Goal: Task Accomplishment & Management: Complete application form

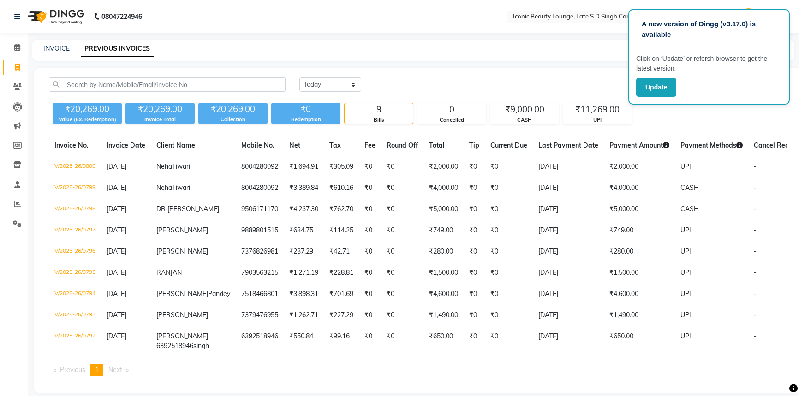
select select "[DATE]"
click at [664, 86] on button "Update" at bounding box center [656, 87] width 40 height 19
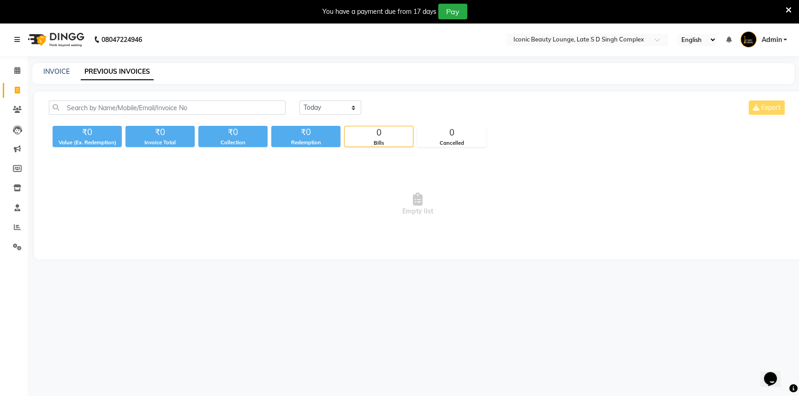
click at [784, 8] on div "You have a payment due from 17 days Pay" at bounding box center [395, 12] width 782 height 16
click at [789, 10] on icon at bounding box center [789, 10] width 6 height 8
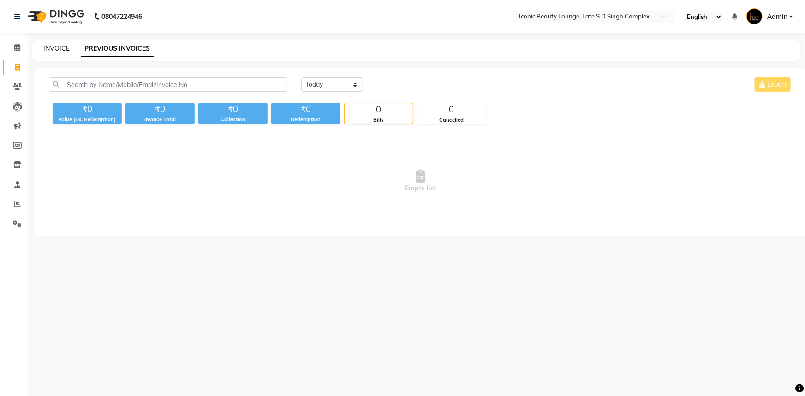
click at [65, 47] on link "INVOICE" at bounding box center [56, 48] width 26 height 8
select select "service"
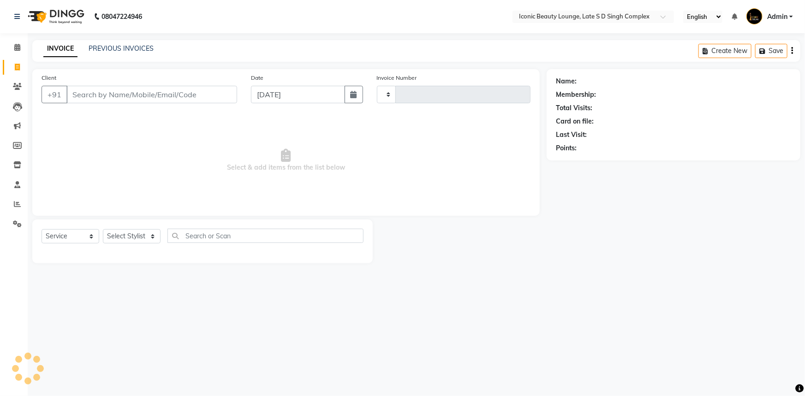
type input "0801"
select select "6614"
click at [127, 97] on input "Client" at bounding box center [151, 95] width 171 height 18
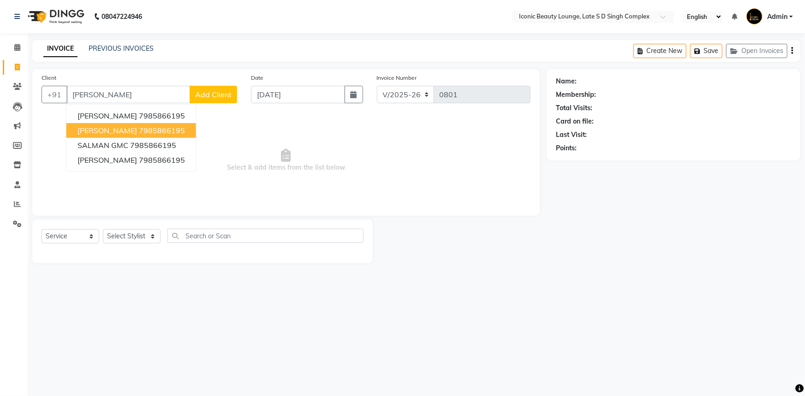
click at [139, 131] on ngb-highlight "7985866195" at bounding box center [162, 130] width 46 height 9
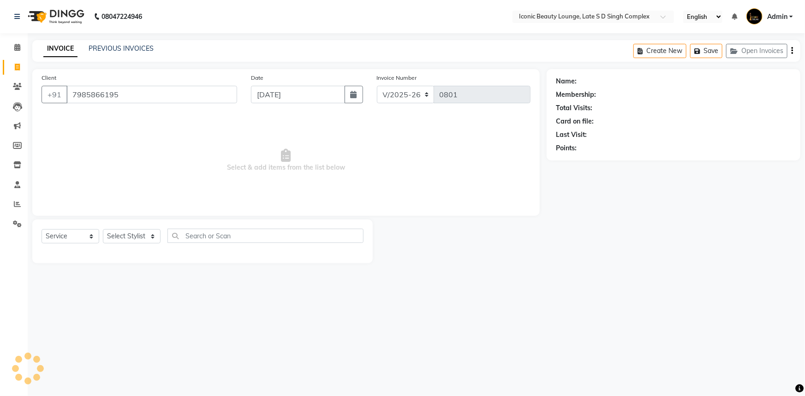
type input "7985866195"
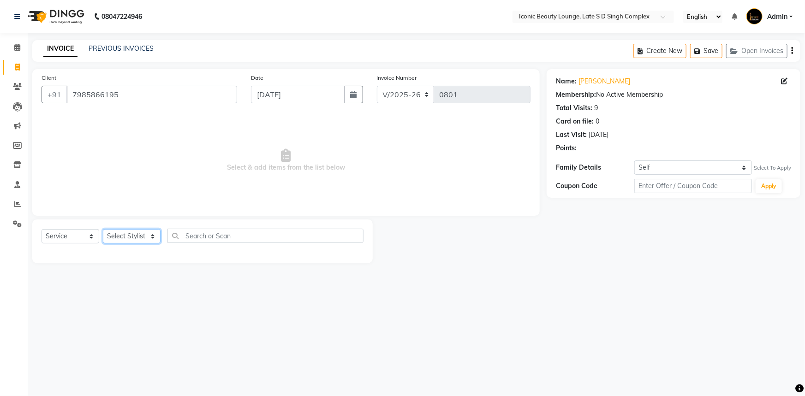
click at [134, 237] on select "Select Stylist [PERSON_NAME] [PERSON_NAME] [PERSON_NAME] [PERSON_NAME] [PERSON_…" at bounding box center [132, 236] width 58 height 14
select select "58605"
click at [103, 229] on select "Select Stylist [PERSON_NAME] [PERSON_NAME] [PERSON_NAME] [PERSON_NAME] [PERSON_…" at bounding box center [132, 236] width 58 height 14
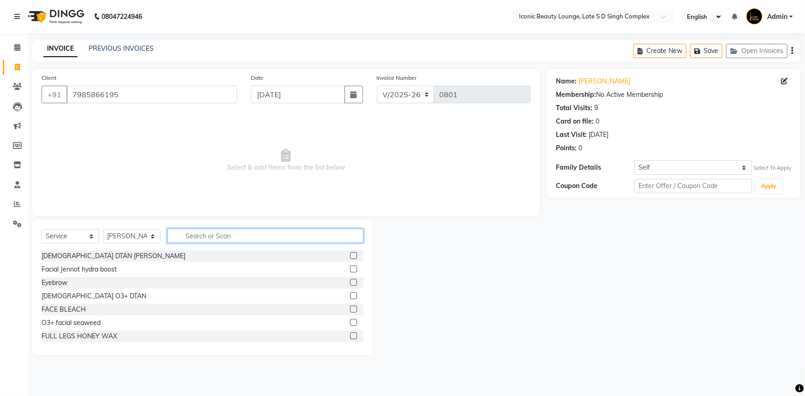
click at [263, 238] on input "text" at bounding box center [265, 236] width 196 height 14
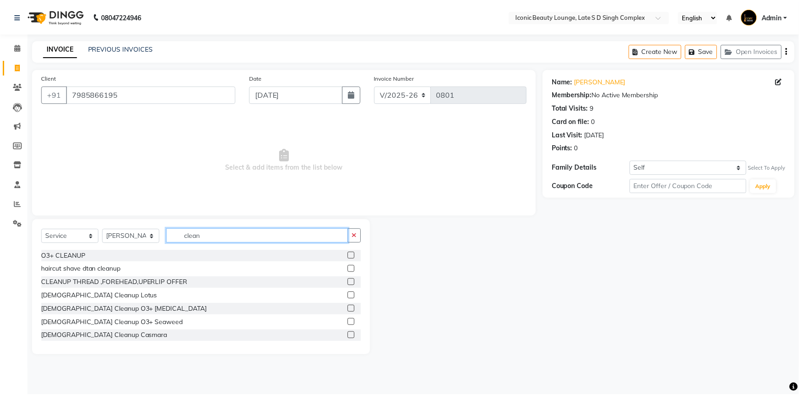
scroll to position [42, 0]
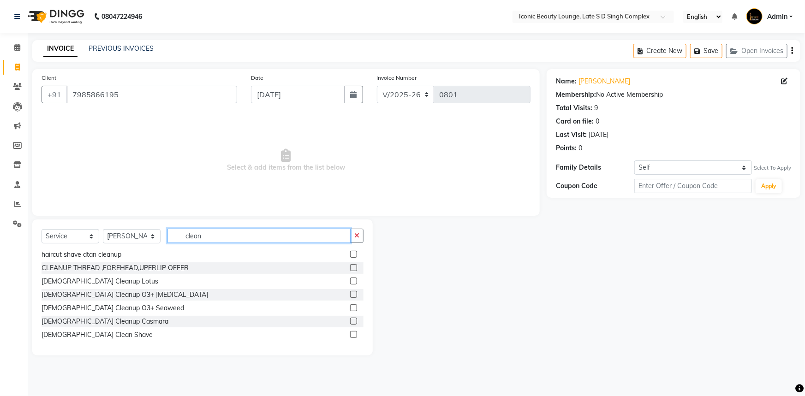
type input "clean"
click at [350, 336] on label at bounding box center [353, 334] width 7 height 7
click at [350, 336] on input "checkbox" at bounding box center [353, 335] width 6 height 6
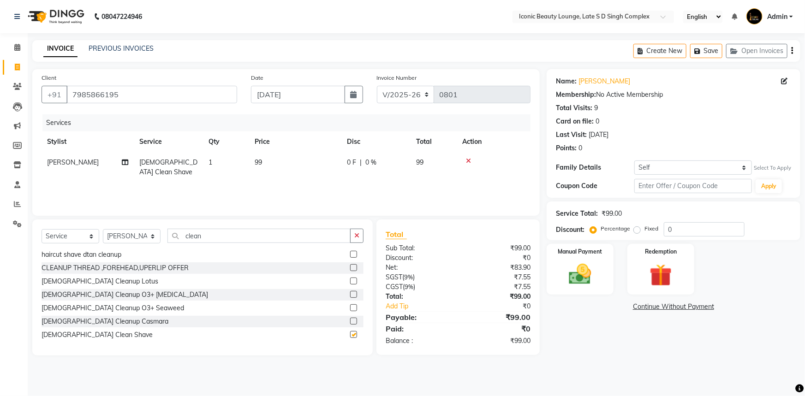
checkbox input "false"
click at [413, 161] on td "99" at bounding box center [434, 167] width 46 height 30
select select "58605"
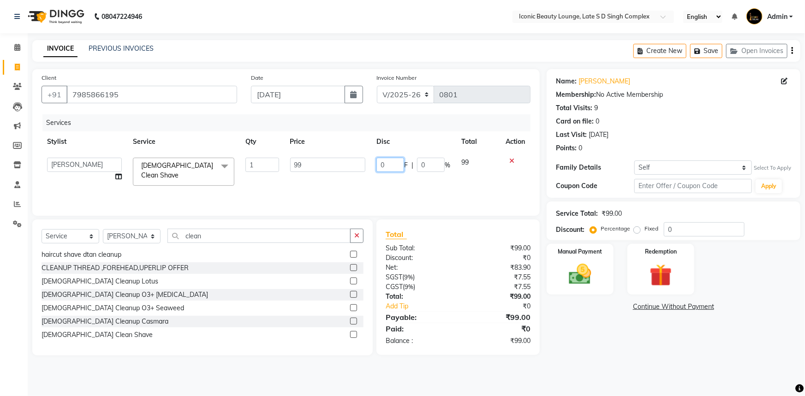
click at [393, 166] on input "0" at bounding box center [390, 165] width 28 height 14
type input "49"
click at [605, 263] on div "Manual Payment" at bounding box center [580, 269] width 70 height 53
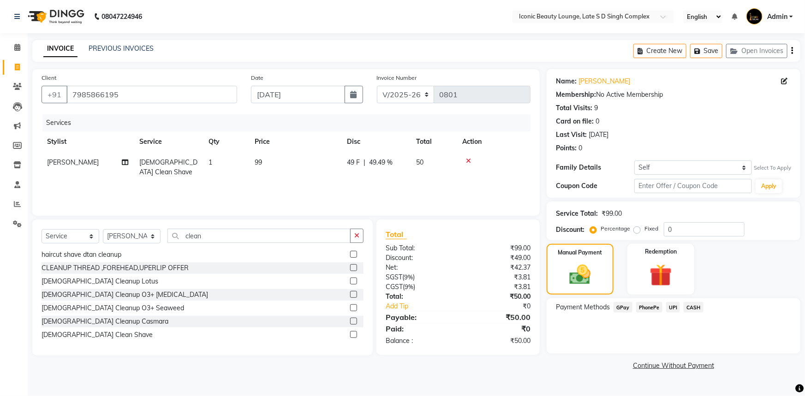
click at [677, 307] on span "UPI" at bounding box center [673, 307] width 14 height 11
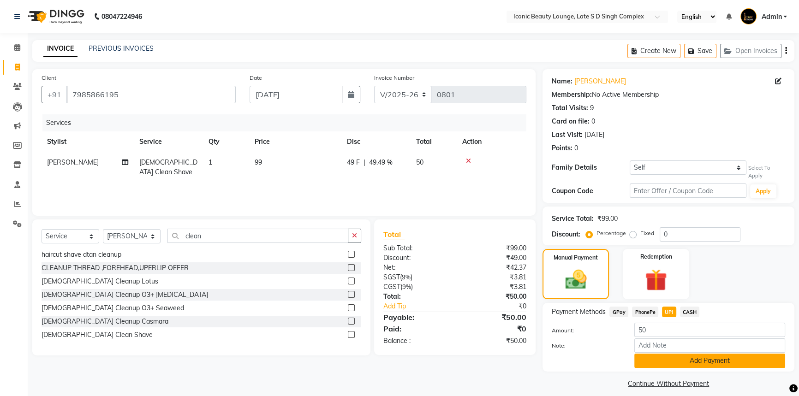
click at [674, 354] on button "Add Payment" at bounding box center [709, 361] width 151 height 14
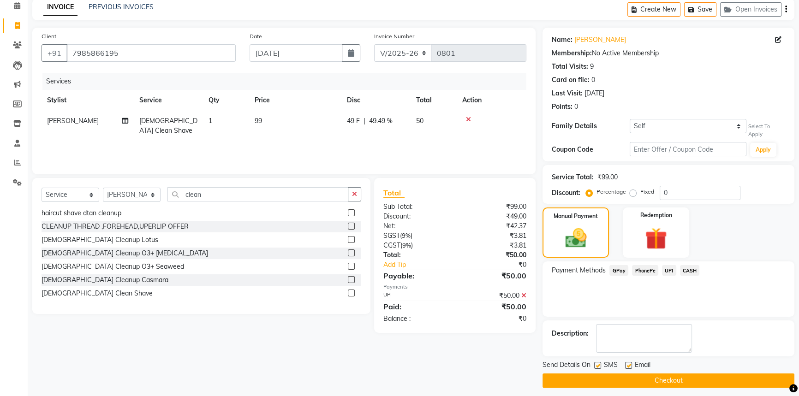
click at [676, 367] on div "Send Details On SMS Email Checkout" at bounding box center [669, 374] width 252 height 28
click at [707, 374] on button "Checkout" at bounding box center [669, 381] width 252 height 14
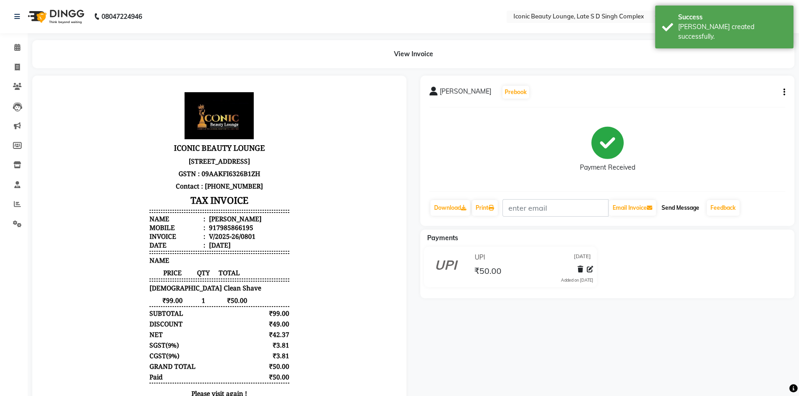
click at [694, 204] on button "Send Message" at bounding box center [680, 208] width 45 height 16
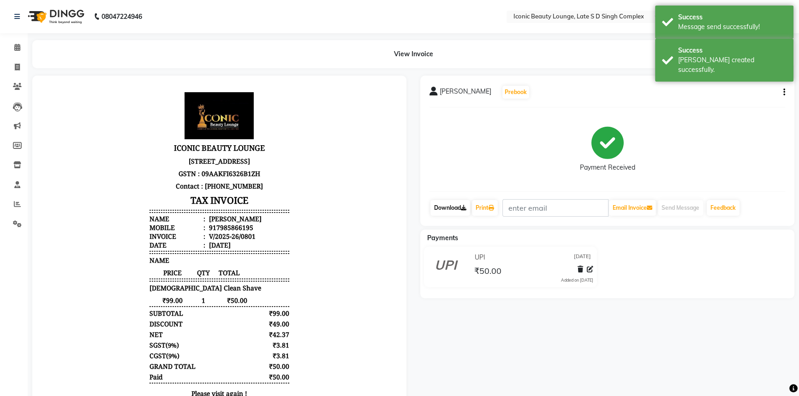
click at [454, 210] on link "Download" at bounding box center [450, 208] width 40 height 16
click at [479, 207] on link "Print" at bounding box center [485, 208] width 26 height 16
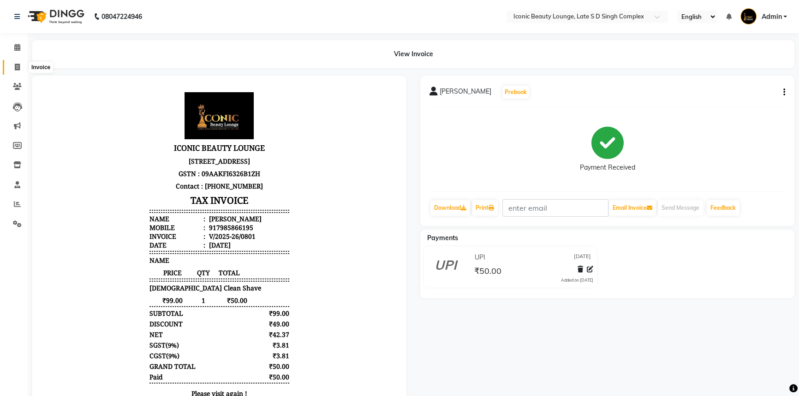
click at [12, 65] on span at bounding box center [17, 67] width 16 height 11
select select "service"
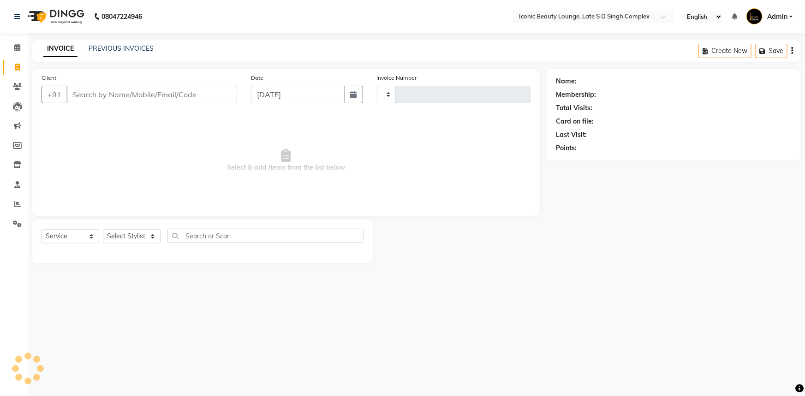
type input "0802"
select select "6614"
click at [104, 95] on input "Client" at bounding box center [151, 95] width 171 height 18
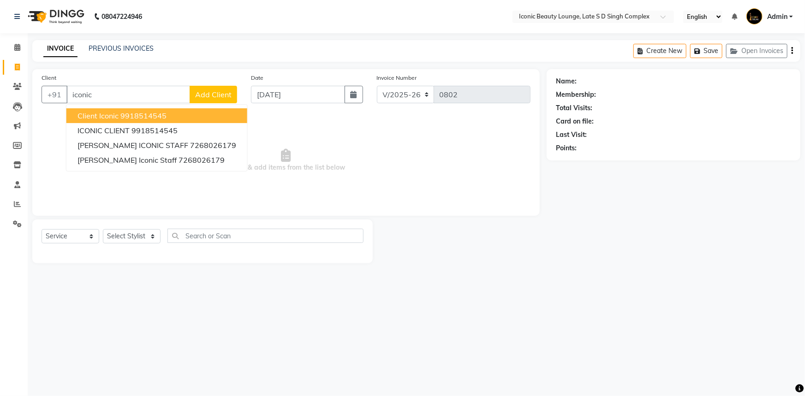
click at [105, 115] on span "client iconic" at bounding box center [98, 115] width 41 height 9
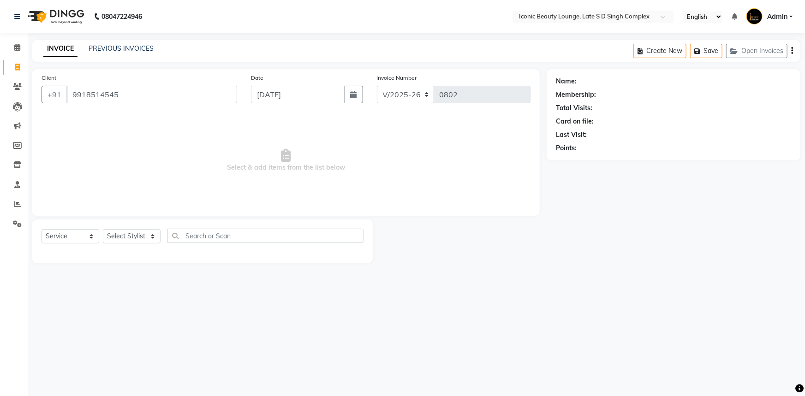
type input "9918514545"
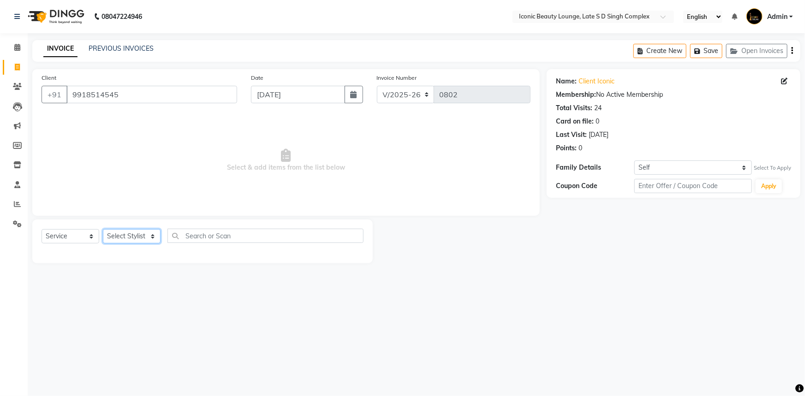
click at [143, 233] on select "Select Stylist Aashu Fatima Neelam neha Priyanka Singh Sakib Tanu Jaiswal" at bounding box center [132, 236] width 58 height 14
select select "58605"
click at [103, 229] on select "Select Stylist Aashu Fatima Neelam neha Priyanka Singh Sakib Tanu Jaiswal" at bounding box center [132, 236] width 58 height 14
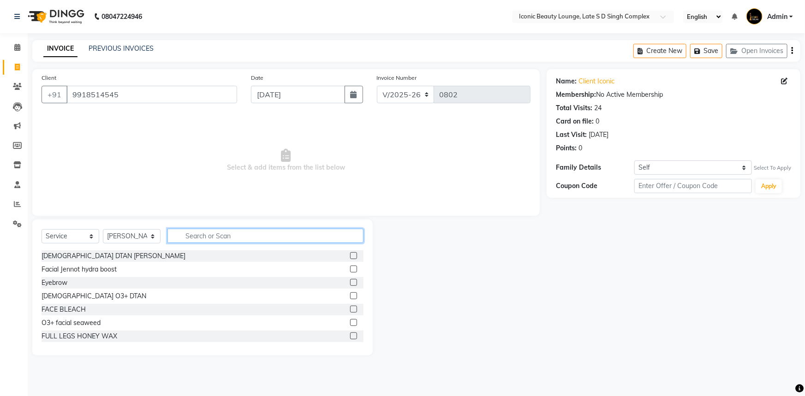
click at [260, 238] on input "text" at bounding box center [265, 236] width 196 height 14
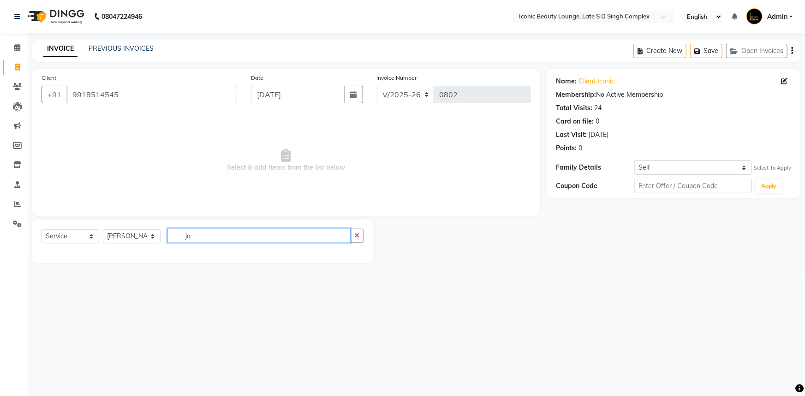
type input "j"
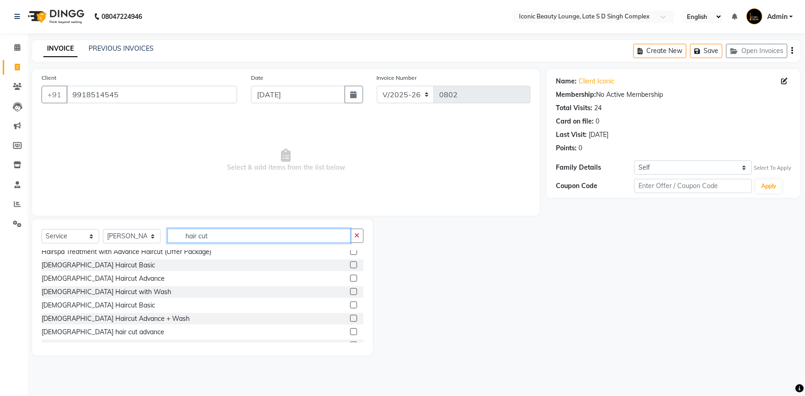
scroll to position [125, 0]
type input "hair cut"
drag, startPoint x: 350, startPoint y: 305, endPoint x: 345, endPoint y: 303, distance: 5.7
click at [350, 303] on label at bounding box center [353, 304] width 7 height 7
click at [350, 303] on input "checkbox" at bounding box center [353, 305] width 6 height 6
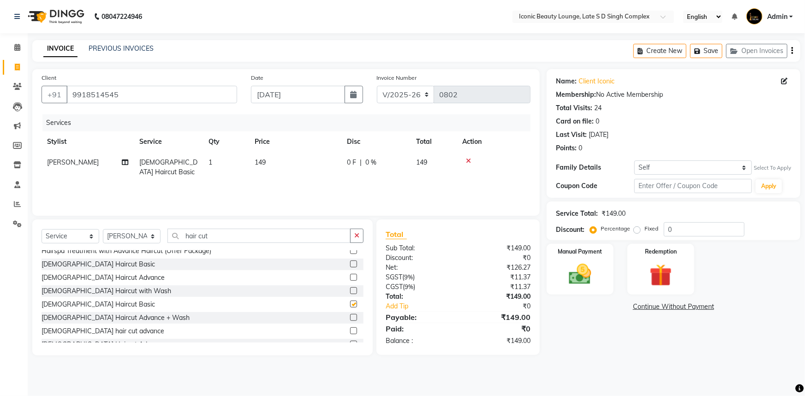
checkbox input "false"
click at [358, 234] on icon "button" at bounding box center [356, 236] width 5 height 6
click at [351, 234] on input "text" at bounding box center [258, 236] width 183 height 14
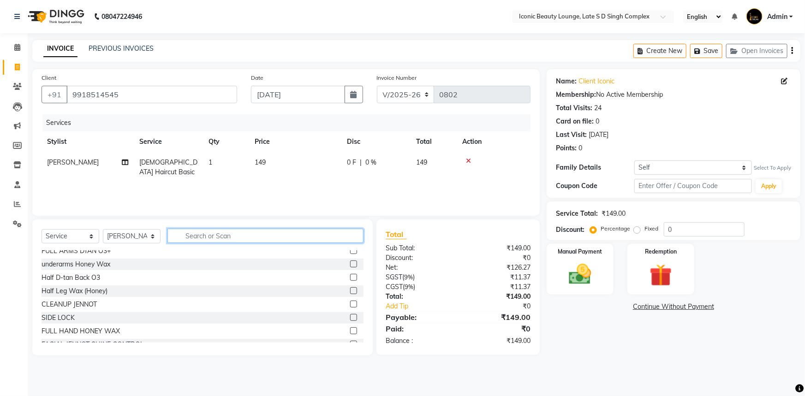
click at [355, 238] on input "text" at bounding box center [265, 236] width 196 height 14
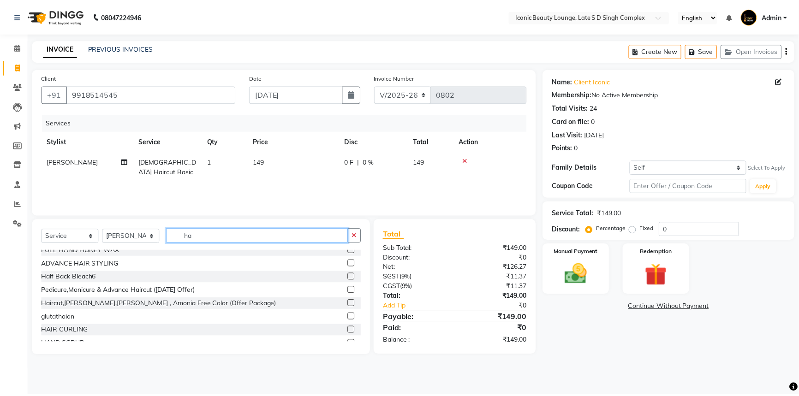
scroll to position [0, 0]
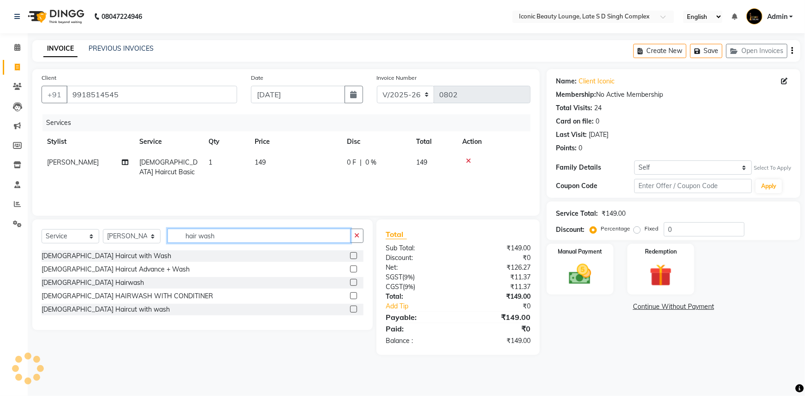
type input "hair wash"
click at [355, 283] on label at bounding box center [353, 282] width 7 height 7
click at [355, 283] on input "checkbox" at bounding box center [353, 283] width 6 height 6
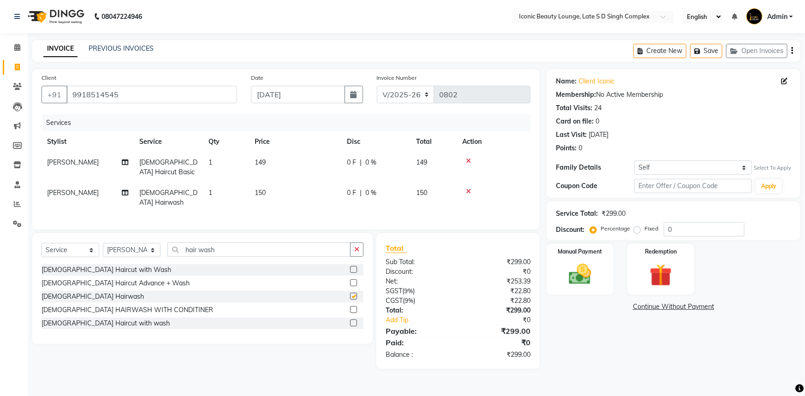
checkbox input "false"
click at [358, 167] on div "0 F | 0 %" at bounding box center [376, 163] width 58 height 10
select select "58605"
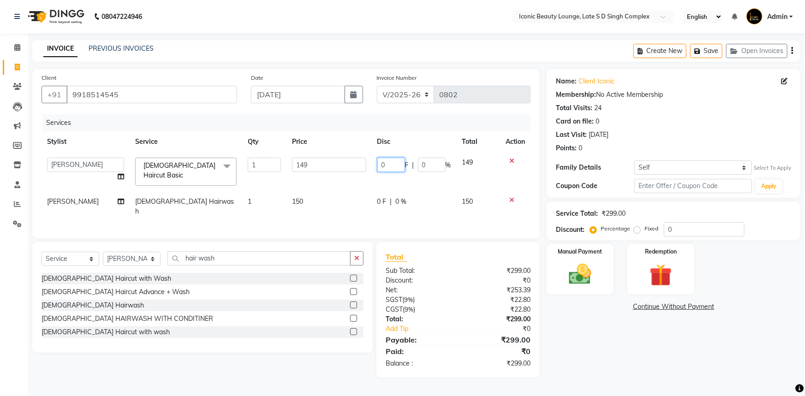
click at [398, 161] on input "0" at bounding box center [391, 165] width 28 height 14
type input "49"
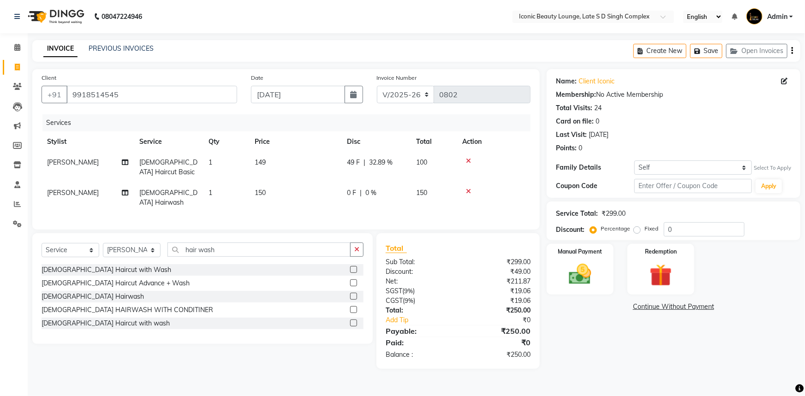
click at [383, 197] on div "0 F | 0 %" at bounding box center [376, 193] width 58 height 10
select select "58605"
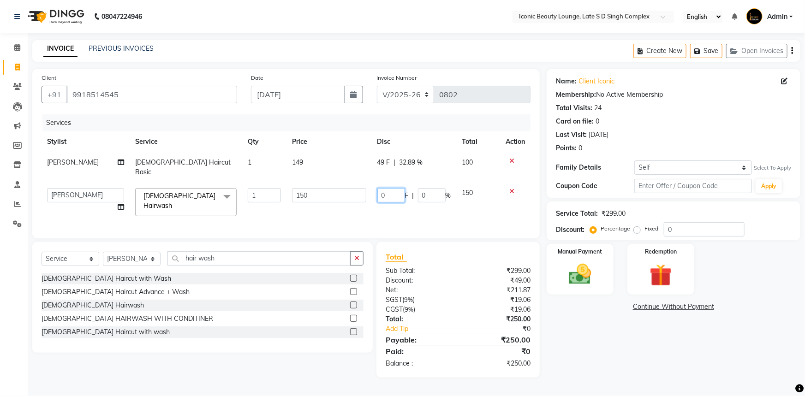
click at [386, 188] on input "0" at bounding box center [391, 195] width 28 height 14
type input "50"
click at [447, 276] on div "Discount:" at bounding box center [418, 281] width 79 height 10
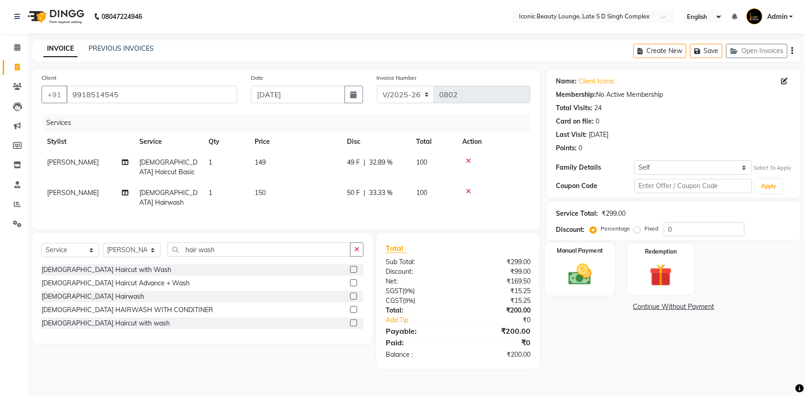
click at [591, 258] on div "Manual Payment" at bounding box center [580, 269] width 70 height 53
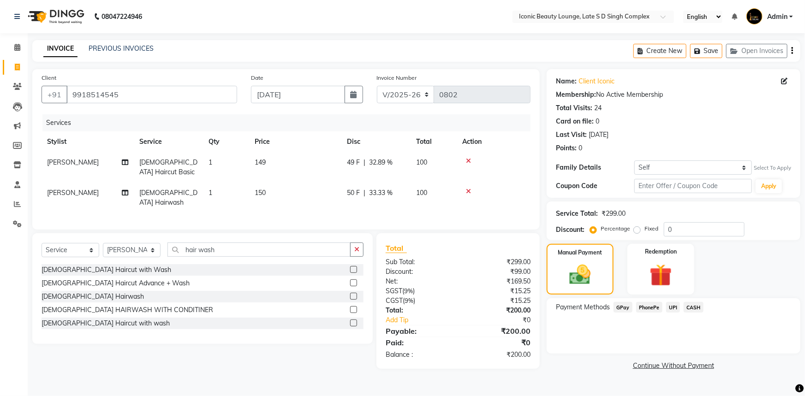
click at [689, 305] on span "CASH" at bounding box center [694, 307] width 20 height 11
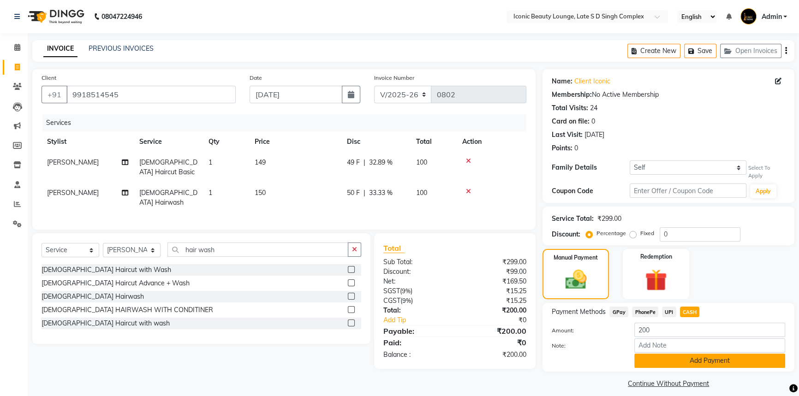
click at [696, 354] on button "Add Payment" at bounding box center [709, 361] width 151 height 14
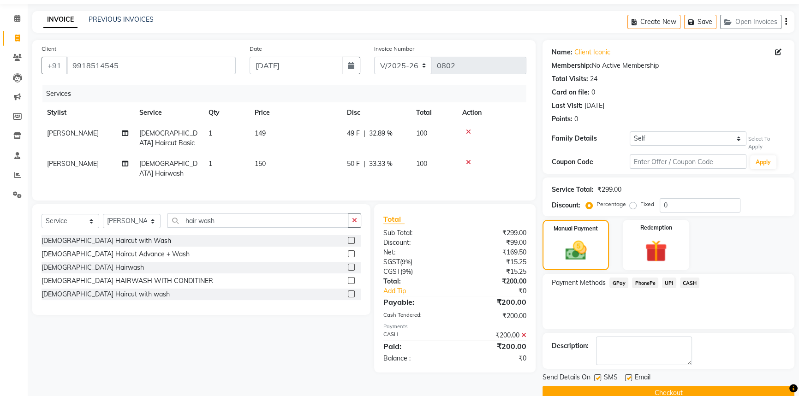
scroll to position [42, 0]
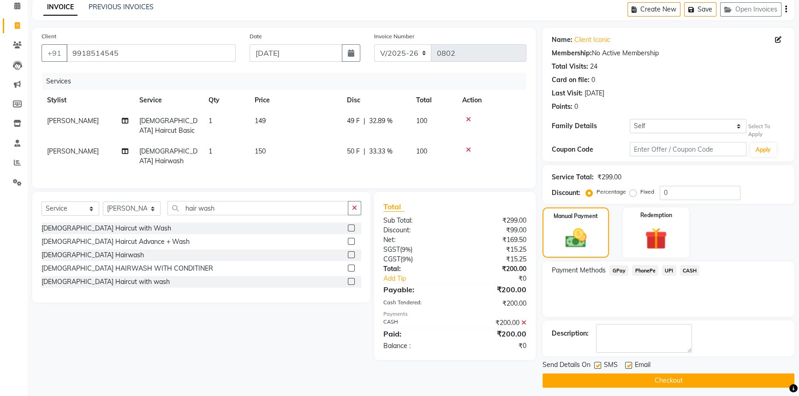
click at [654, 374] on button "Checkout" at bounding box center [669, 381] width 252 height 14
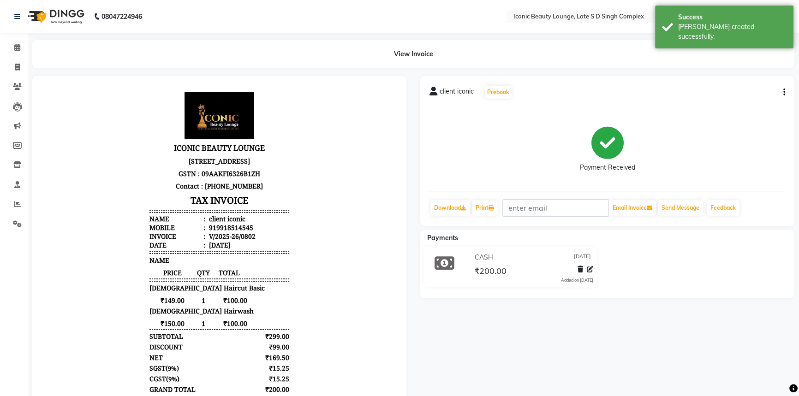
click at [683, 198] on div "client iconic Prebook Payment Received Download Print Email Invoice Send Messag…" at bounding box center [607, 151] width 374 height 150
click at [685, 201] on button "Send Message" at bounding box center [680, 208] width 45 height 16
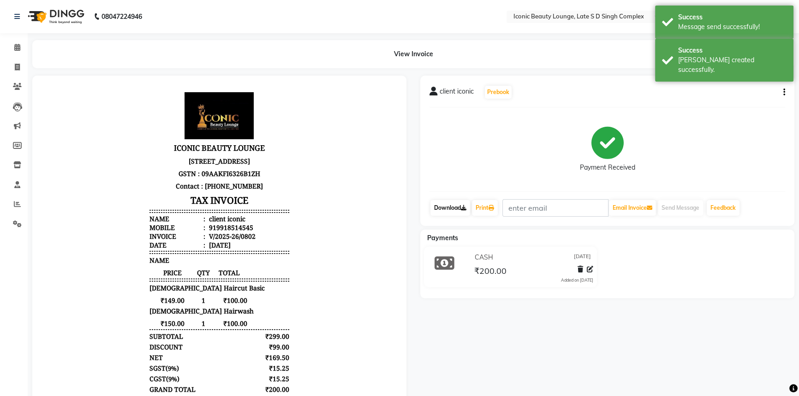
click at [460, 203] on link "Download" at bounding box center [450, 208] width 40 height 16
click at [484, 206] on link "Print" at bounding box center [485, 208] width 26 height 16
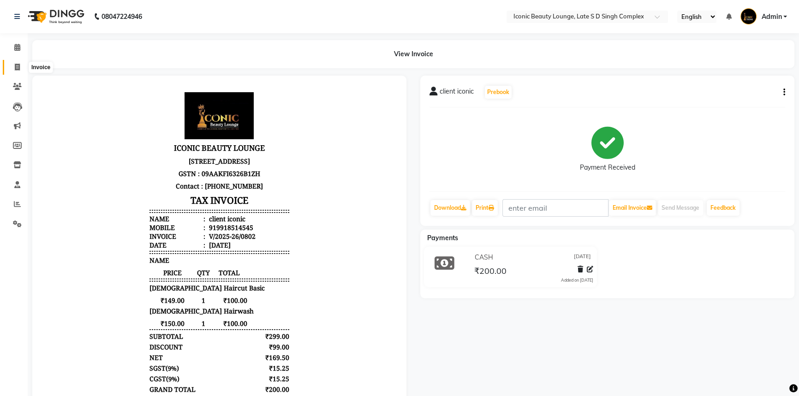
click at [11, 63] on span at bounding box center [17, 67] width 16 height 11
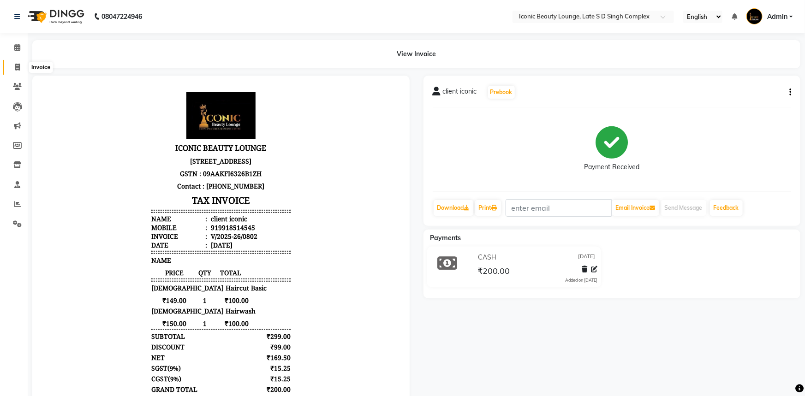
select select "service"
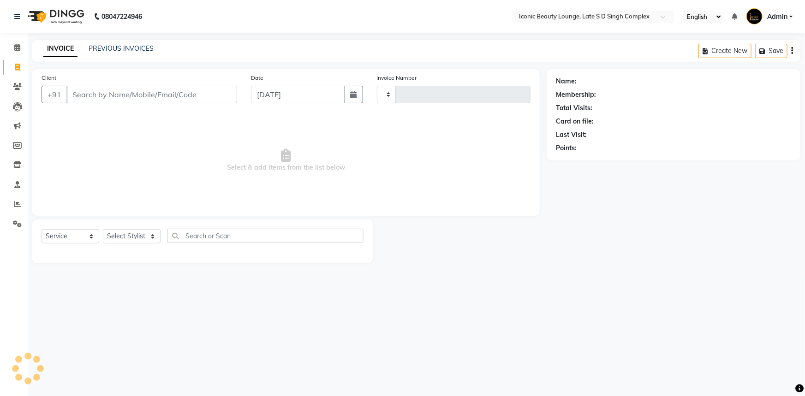
type input "0803"
select select "6614"
click at [121, 93] on input "Client" at bounding box center [151, 95] width 171 height 18
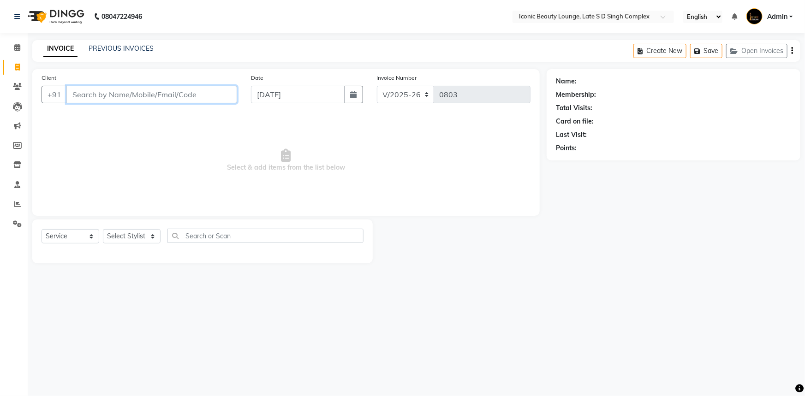
click at [110, 96] on input "Client" at bounding box center [151, 95] width 171 height 18
click at [155, 97] on input "Client" at bounding box center [151, 95] width 171 height 18
click at [99, 96] on input "Client" at bounding box center [151, 95] width 171 height 18
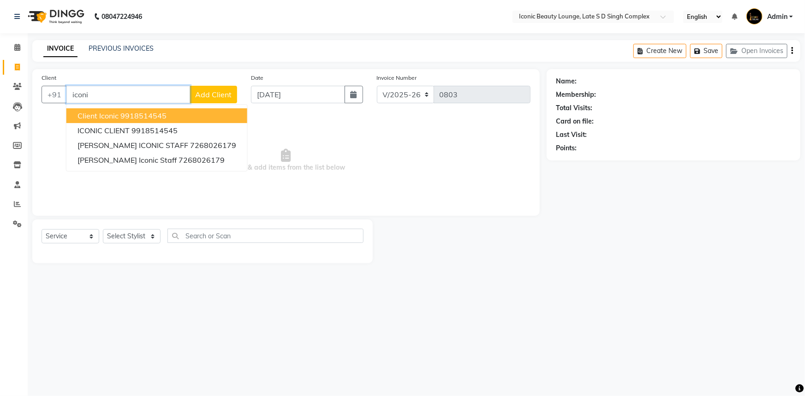
click at [113, 115] on span "client iconic" at bounding box center [98, 115] width 41 height 9
type input "9918514545"
click at [113, 115] on span "Select & add items from the list below" at bounding box center [286, 160] width 489 height 92
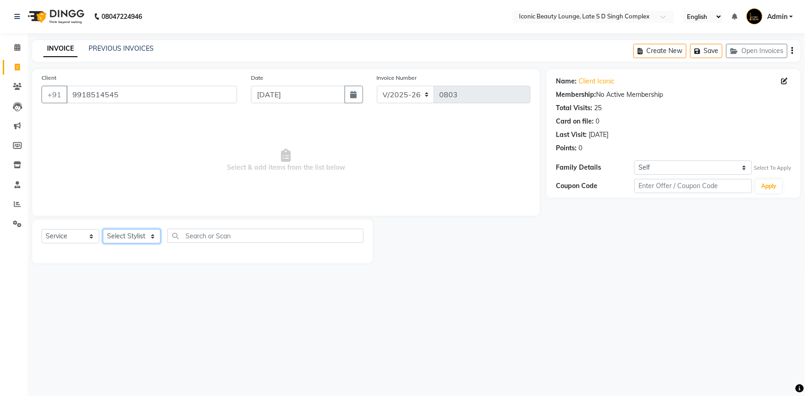
click at [129, 237] on select "Select Stylist Aashu Fatima Neelam neha Priyanka Singh Sakib Tanu Jaiswal" at bounding box center [132, 236] width 58 height 14
click at [155, 233] on select "Select Stylist Aashu Fatima Neelam neha Priyanka Singh Sakib Tanu Jaiswal" at bounding box center [132, 236] width 58 height 14
select select "58605"
click at [103, 229] on select "Select Stylist Aashu Fatima Neelam neha Priyanka Singh Sakib Tanu Jaiswal" at bounding box center [132, 236] width 58 height 14
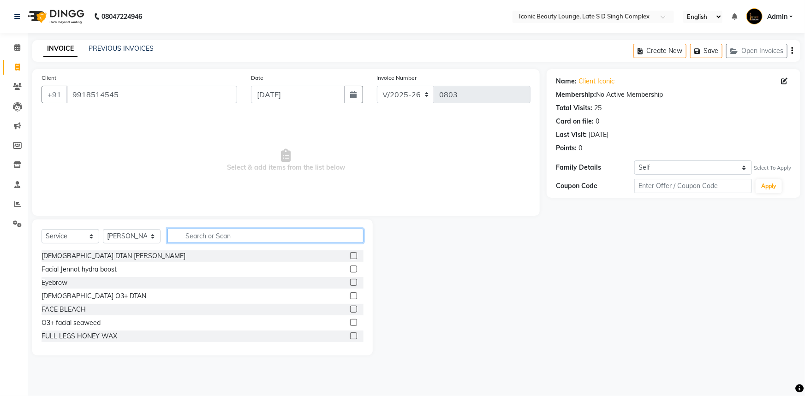
click at [283, 239] on input "text" at bounding box center [265, 236] width 196 height 14
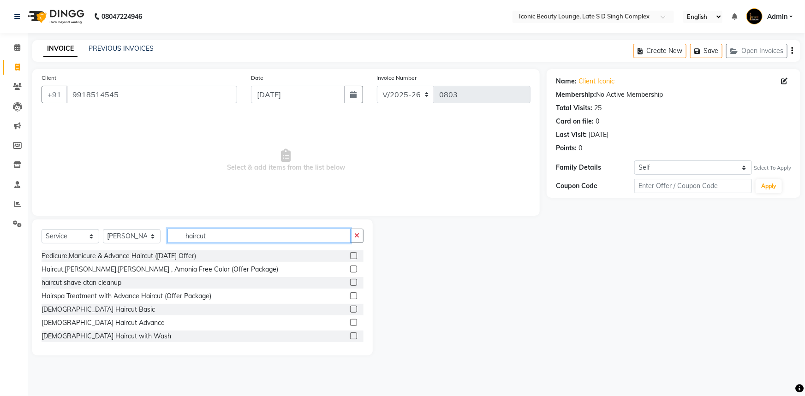
scroll to position [42, 0]
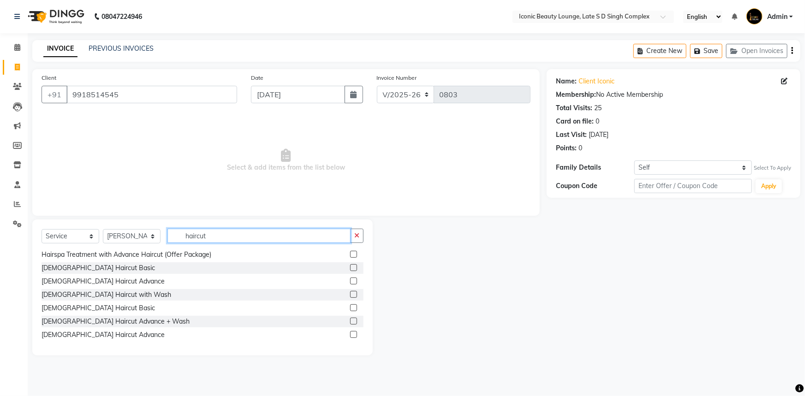
type input "haircut"
click at [350, 303] on div at bounding box center [356, 309] width 13 height 12
click at [350, 306] on label at bounding box center [353, 308] width 7 height 7
click at [350, 306] on input "checkbox" at bounding box center [353, 308] width 6 height 6
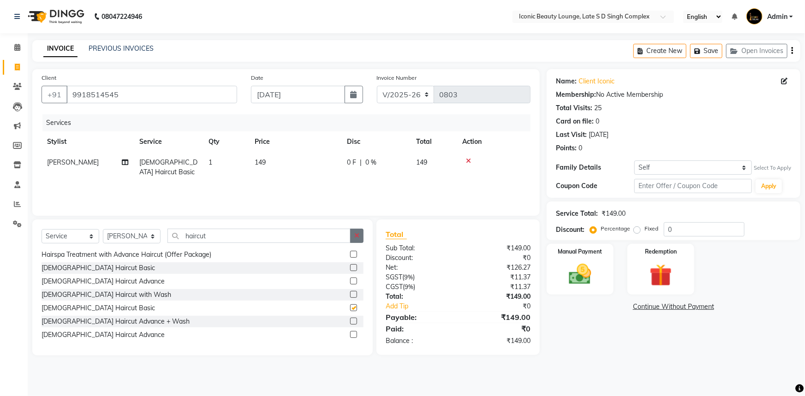
checkbox input "false"
click at [352, 233] on button "button" at bounding box center [356, 236] width 13 height 14
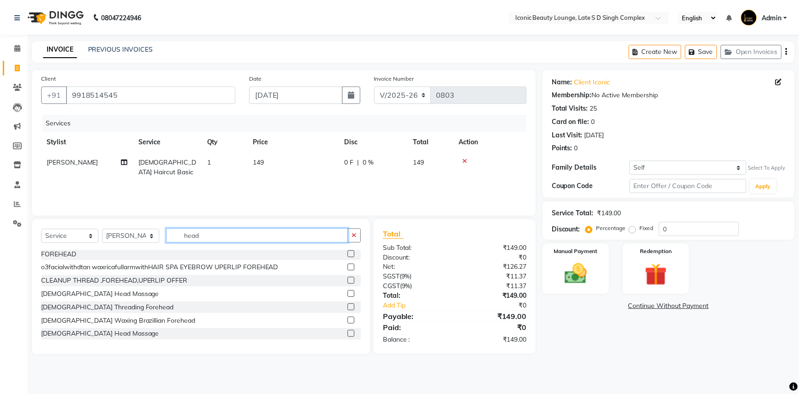
scroll to position [1, 0]
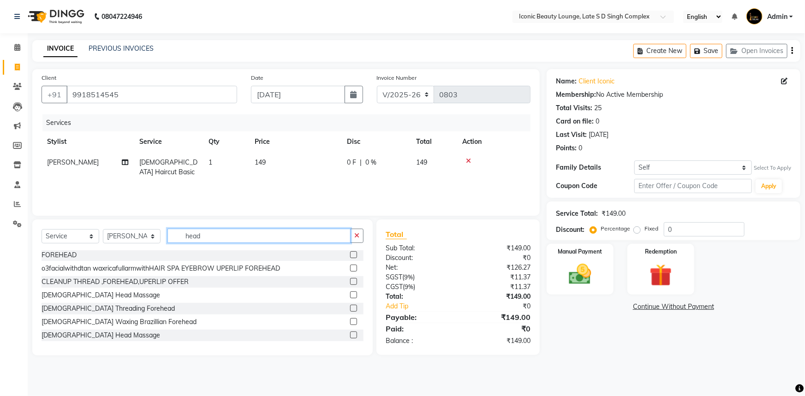
type input "head"
click at [350, 333] on label at bounding box center [353, 335] width 7 height 7
click at [350, 333] on input "checkbox" at bounding box center [353, 336] width 6 height 6
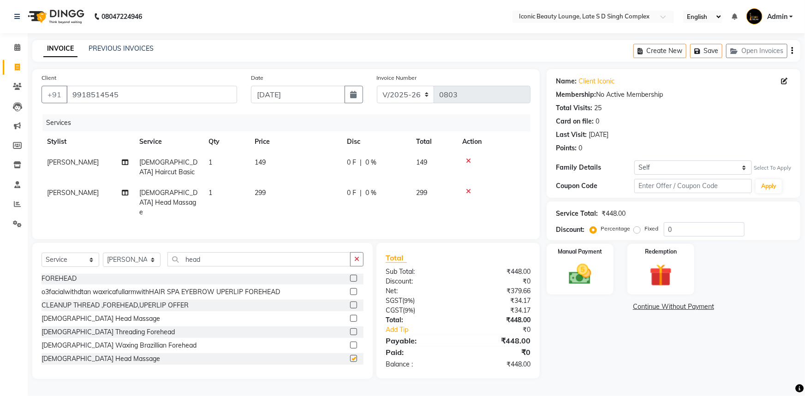
checkbox input "false"
click at [353, 167] on span "0 F" at bounding box center [351, 163] width 9 height 10
select select "58605"
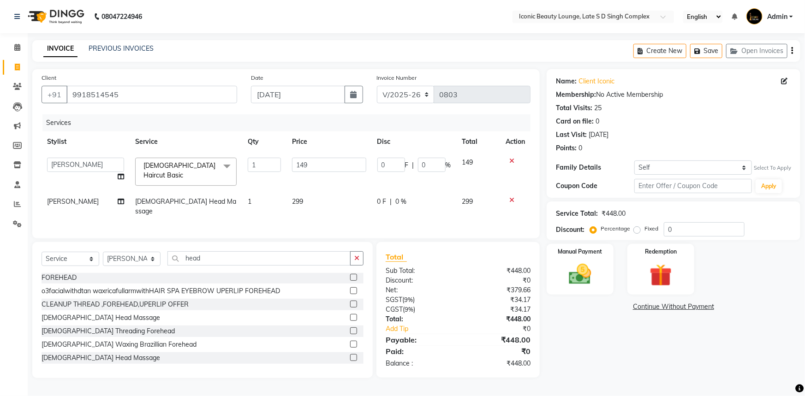
click at [381, 198] on span "0 F" at bounding box center [381, 202] width 9 height 10
select select "58605"
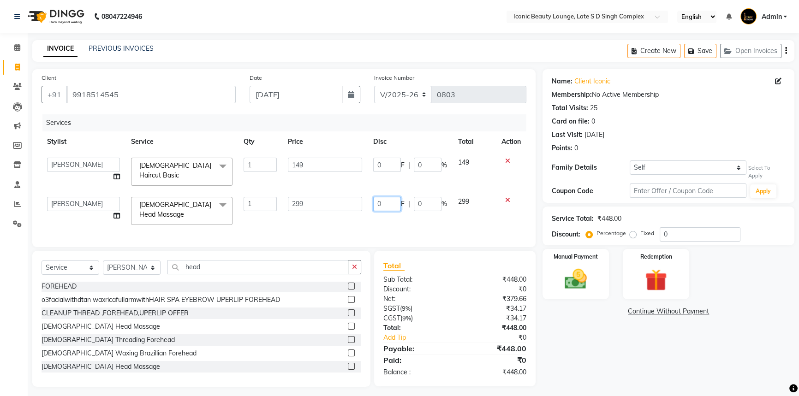
click at [382, 200] on input "0" at bounding box center [387, 204] width 28 height 14
type input "49"
click at [453, 245] on div "Client +91 9918514545 Date 01-09-2025 Invoice Number V/2025 V/2025-26 0803 Serv…" at bounding box center [283, 228] width 517 height 318
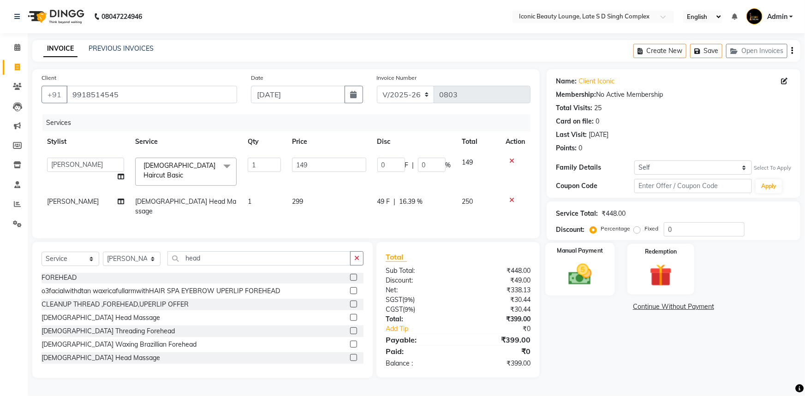
click at [571, 286] on img at bounding box center [581, 274] width 38 height 27
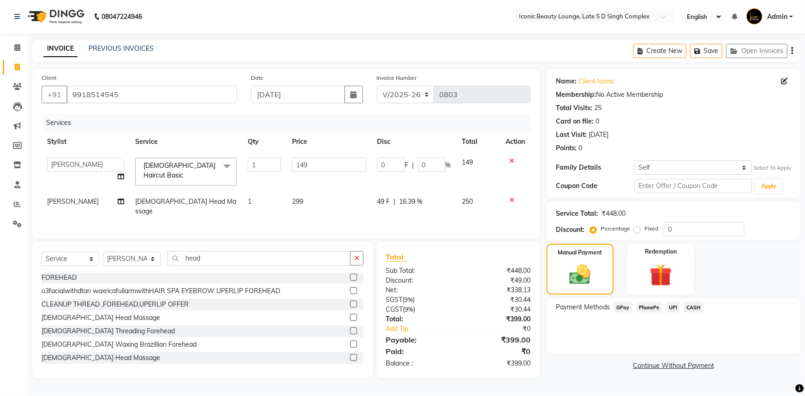
click at [692, 305] on span "CASH" at bounding box center [694, 307] width 20 height 11
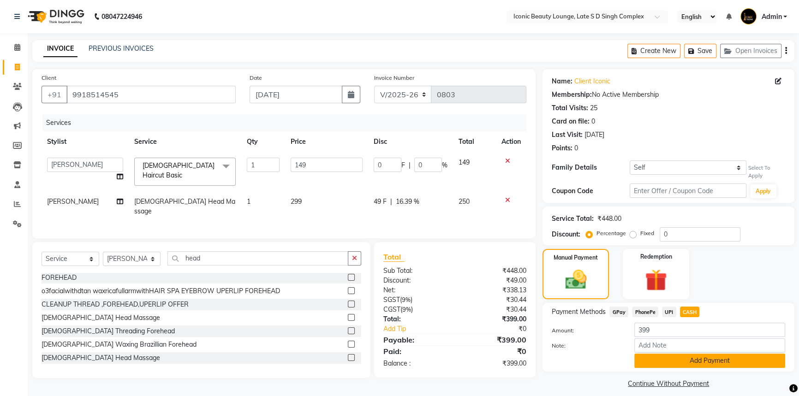
click at [692, 360] on button "Add Payment" at bounding box center [709, 361] width 151 height 14
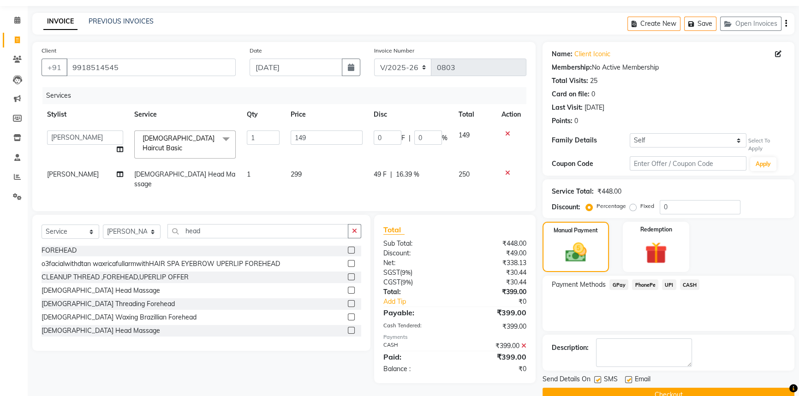
scroll to position [42, 0]
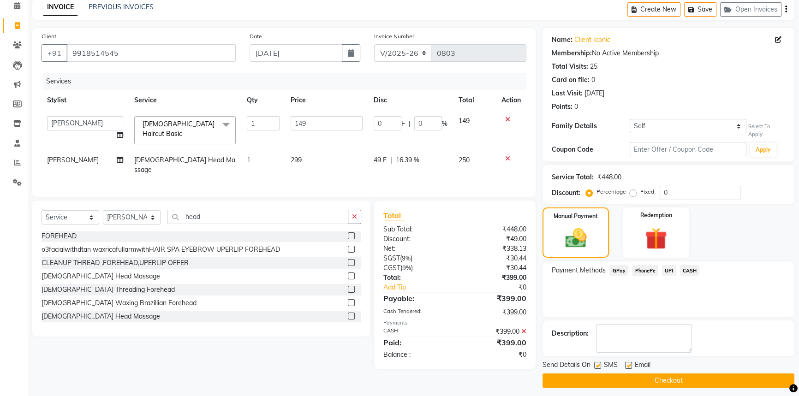
click at [690, 374] on button "Checkout" at bounding box center [669, 381] width 252 height 14
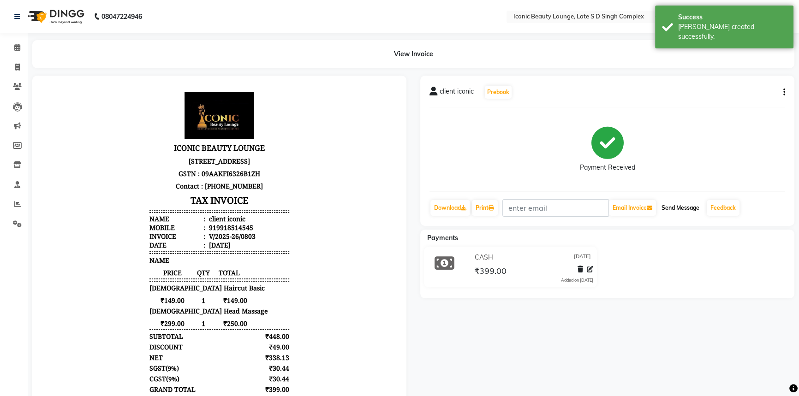
click at [681, 206] on button "Send Message" at bounding box center [680, 208] width 45 height 16
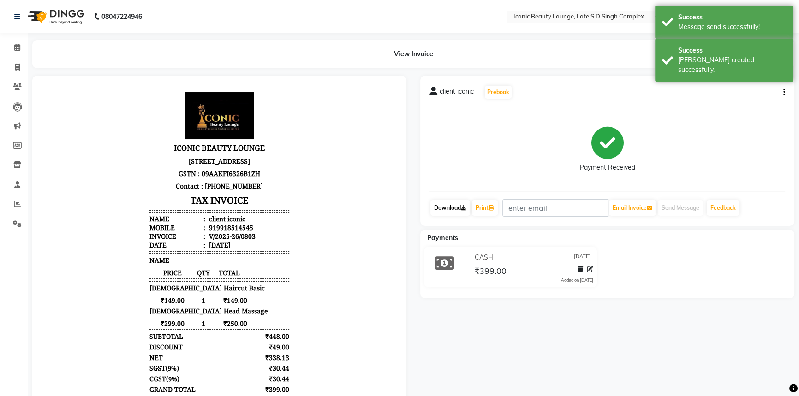
click at [458, 206] on link "Download" at bounding box center [450, 208] width 40 height 16
click at [494, 207] on icon at bounding box center [492, 208] width 6 height 6
click at [13, 65] on span at bounding box center [17, 67] width 16 height 11
select select "service"
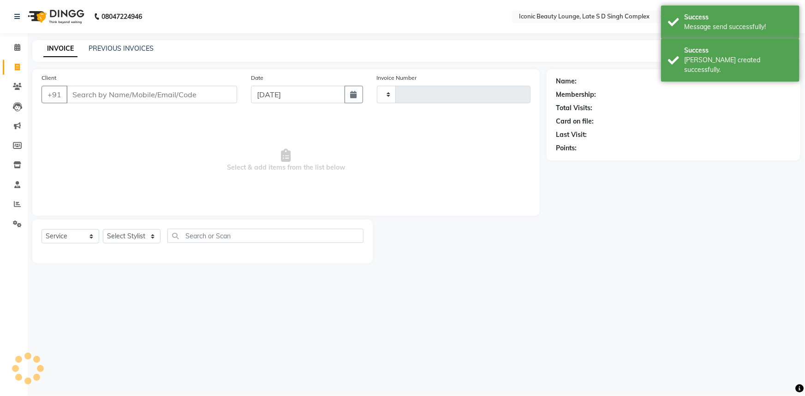
type input "0804"
select select "6614"
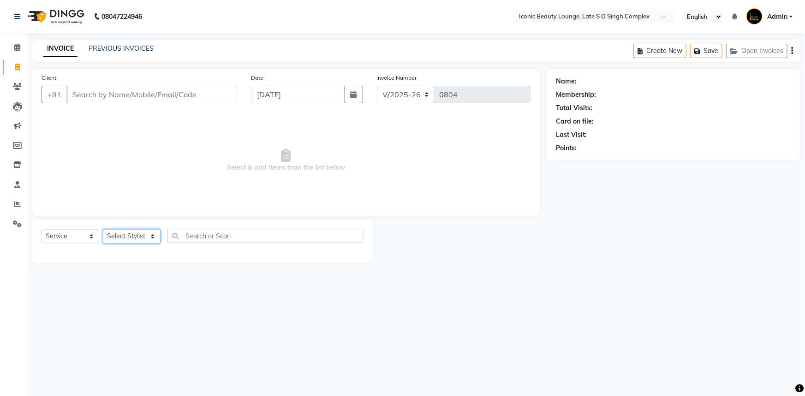
click at [137, 238] on select "Select Stylist Aashu Fatima Neelam neha Priyanka Singh Sakib Tanu Jaiswal" at bounding box center [132, 236] width 58 height 14
select select "57161"
click at [103, 229] on select "Select Stylist Aashu Fatima Neelam neha Priyanka Singh Sakib Tanu Jaiswal" at bounding box center [132, 236] width 58 height 14
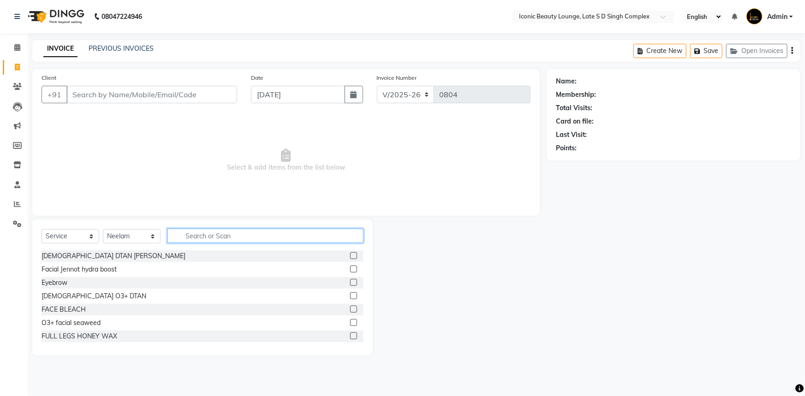
click at [281, 236] on input "text" at bounding box center [265, 236] width 196 height 14
type input "je"
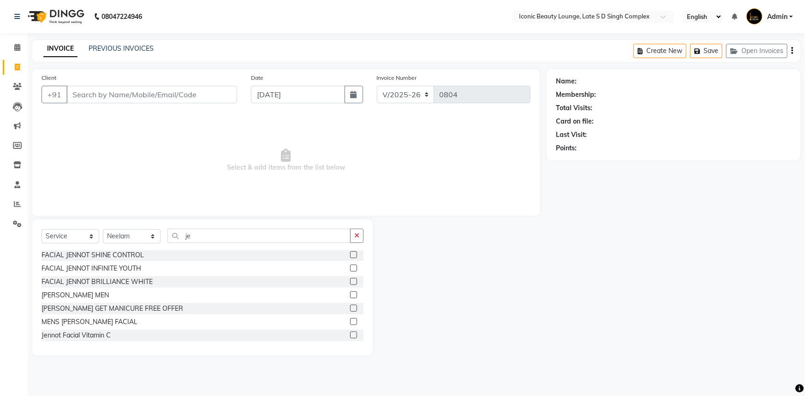
click at [350, 254] on label at bounding box center [353, 254] width 7 height 7
click at [350, 254] on input "checkbox" at bounding box center [353, 255] width 6 height 6
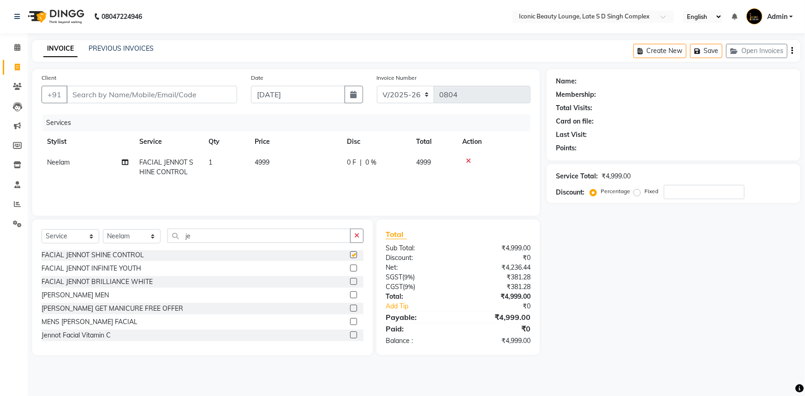
checkbox input "false"
click at [357, 237] on icon "button" at bounding box center [356, 236] width 5 height 6
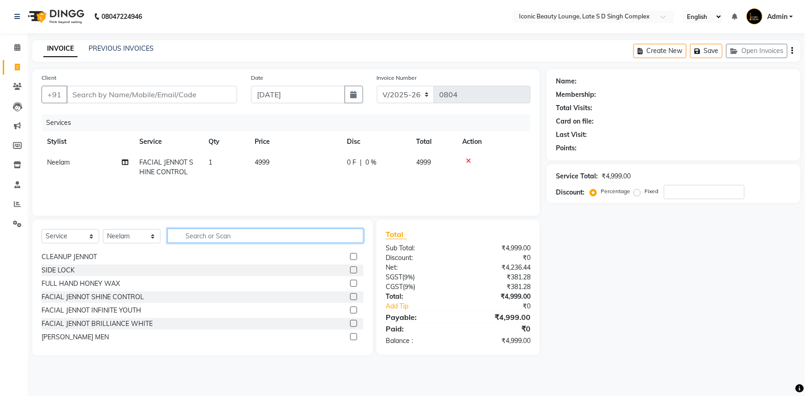
scroll to position [215, 0]
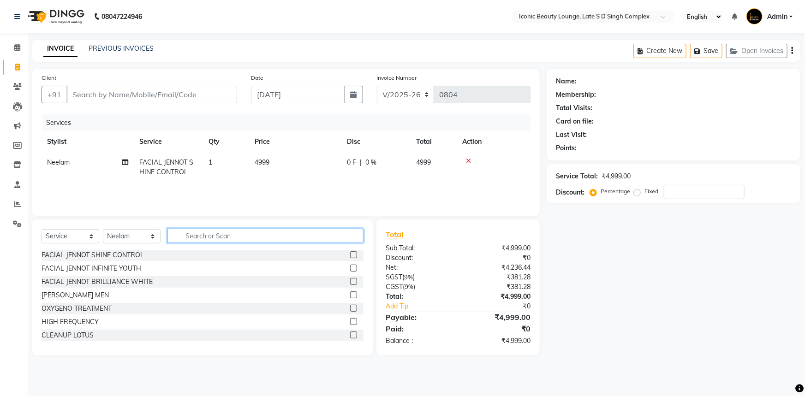
click at [321, 237] on input "text" at bounding box center [265, 236] width 196 height 14
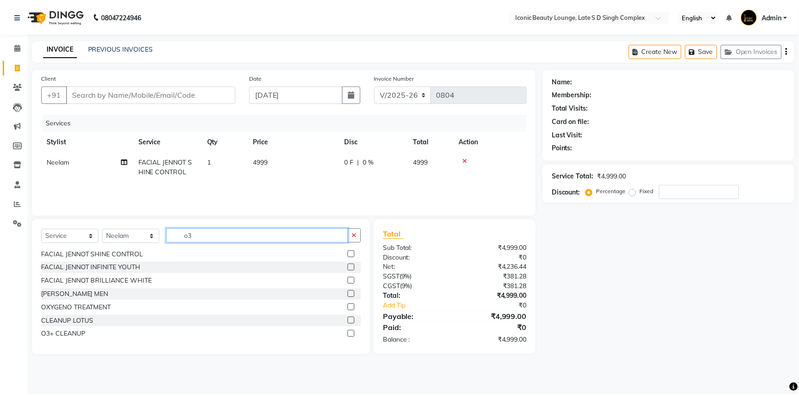
scroll to position [0, 0]
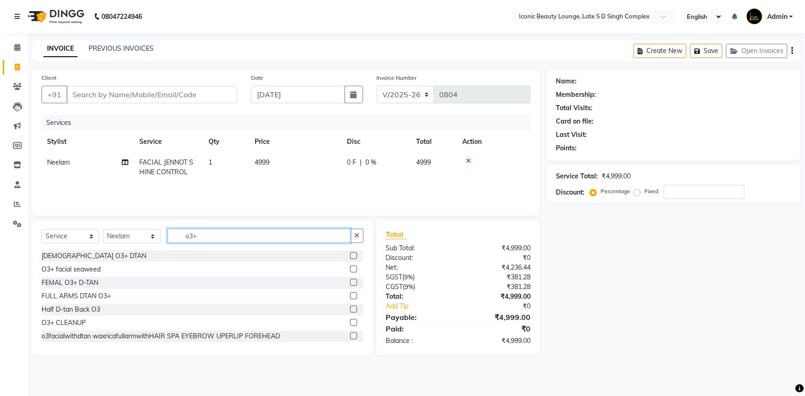
type input "o3+"
click at [350, 281] on label at bounding box center [353, 282] width 7 height 7
click at [350, 281] on input "checkbox" at bounding box center [353, 283] width 6 height 6
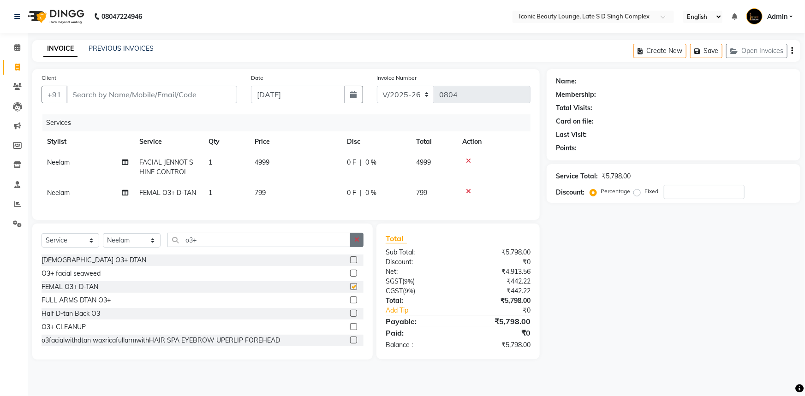
checkbox input "false"
click at [316, 190] on td "799" at bounding box center [295, 193] width 92 height 21
select select "57161"
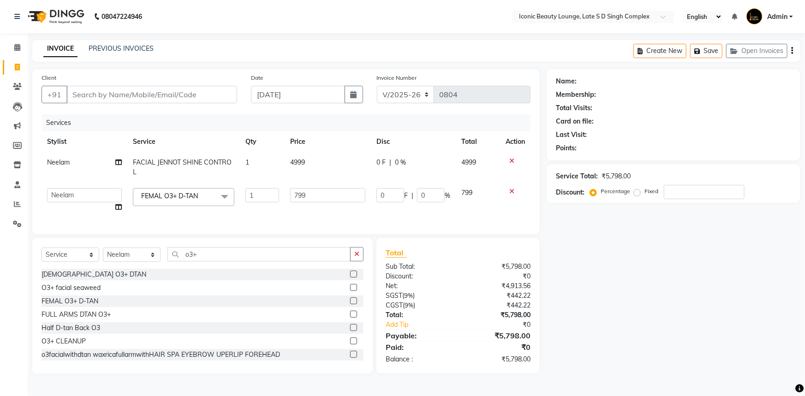
click at [316, 190] on input "799" at bounding box center [328, 195] width 76 height 14
type input "7"
type input "800"
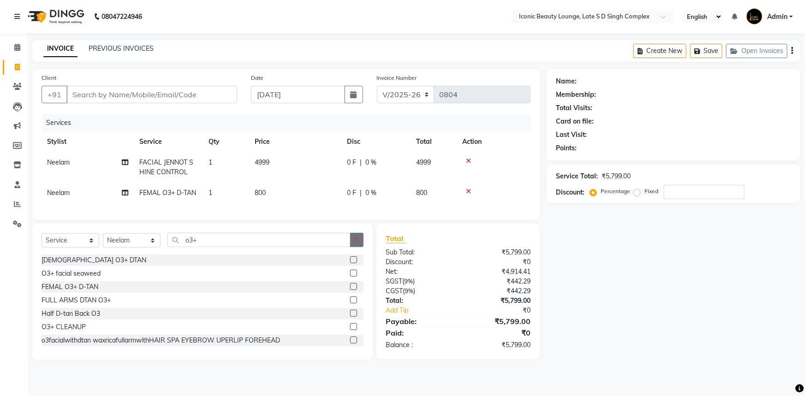
click at [360, 262] on div "Select Service Product Membership Package Voucher Prepaid Gift Card Select Styl…" at bounding box center [202, 292] width 341 height 136
click at [358, 261] on div "MALE O3+ DTAN O3+ facial seaweed FEMAL O3+ D-TAN FULL ARMS DTAN O3+ Half D-tan …" at bounding box center [203, 301] width 322 height 92
click at [359, 243] on icon "button" at bounding box center [356, 240] width 5 height 6
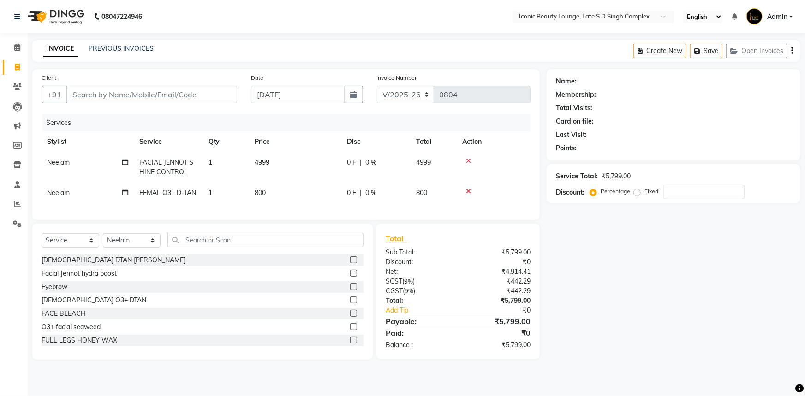
click at [333, 234] on div "Select Service Product Membership Package Voucher Prepaid Gift Card Select Styl…" at bounding box center [202, 292] width 341 height 136
click at [335, 246] on input "text" at bounding box center [265, 240] width 196 height 14
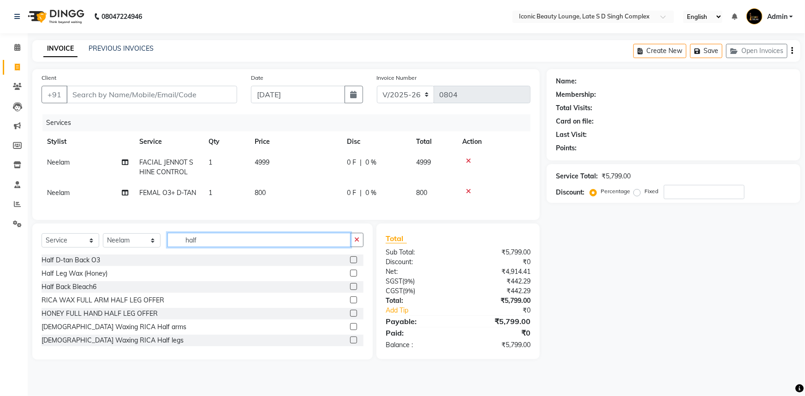
type input "half"
click at [350, 290] on label at bounding box center [353, 286] width 7 height 7
click at [350, 290] on input "checkbox" at bounding box center [353, 287] width 6 height 6
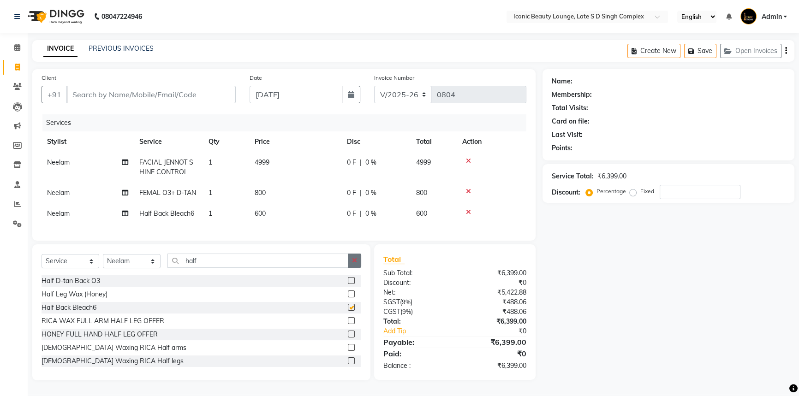
checkbox input "false"
click at [351, 268] on button "button" at bounding box center [354, 261] width 13 height 14
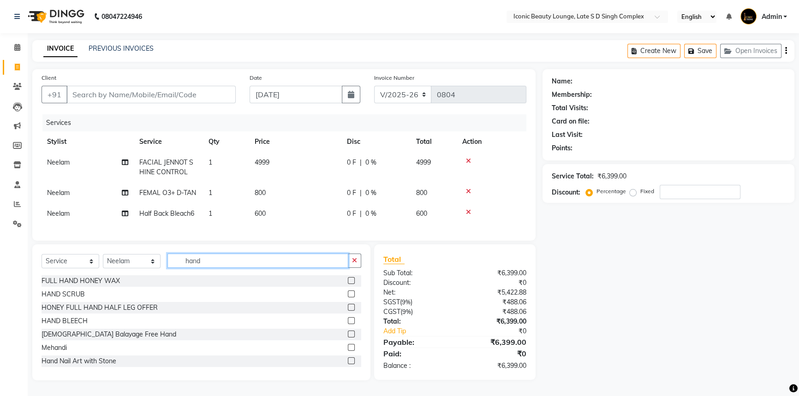
type input "hand"
click at [348, 324] on label at bounding box center [351, 320] width 7 height 7
click at [348, 324] on input "checkbox" at bounding box center [351, 321] width 6 height 6
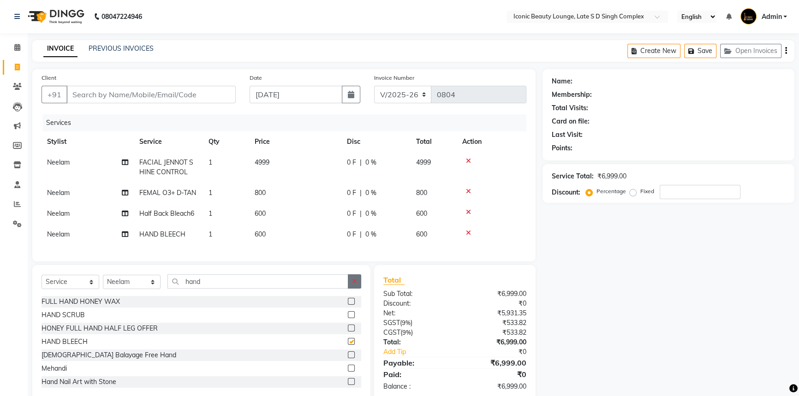
checkbox input "false"
click at [351, 288] on button "button" at bounding box center [354, 282] width 13 height 14
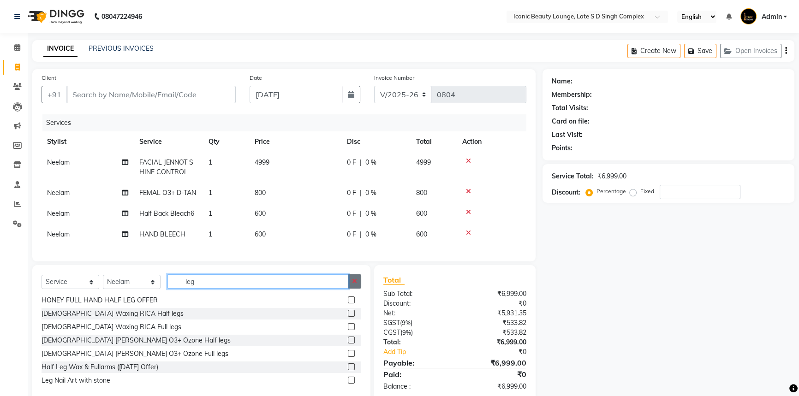
type input "leg"
click at [355, 285] on icon "button" at bounding box center [354, 281] width 5 height 6
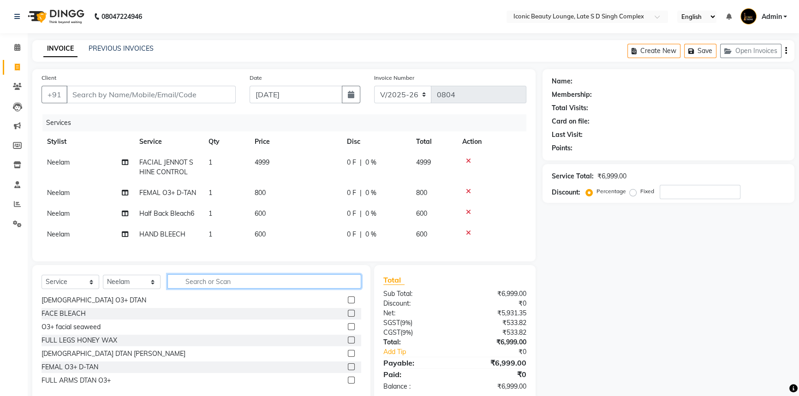
click at [352, 287] on input "text" at bounding box center [264, 282] width 194 height 14
type input "h"
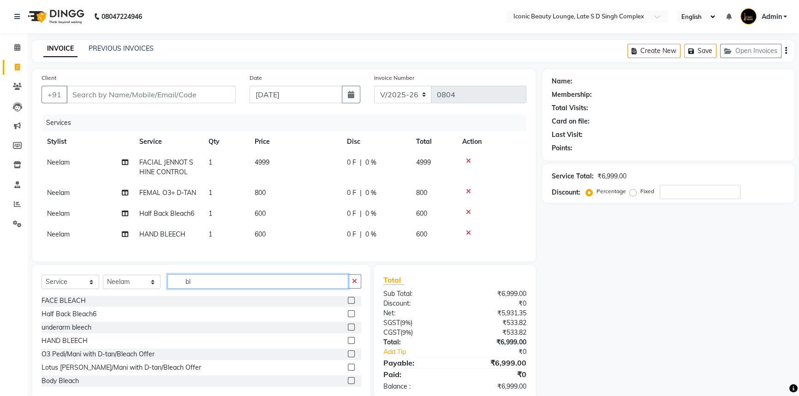
type input "bl"
click at [348, 304] on label at bounding box center [351, 300] width 7 height 7
click at [348, 304] on input "checkbox" at bounding box center [351, 301] width 6 height 6
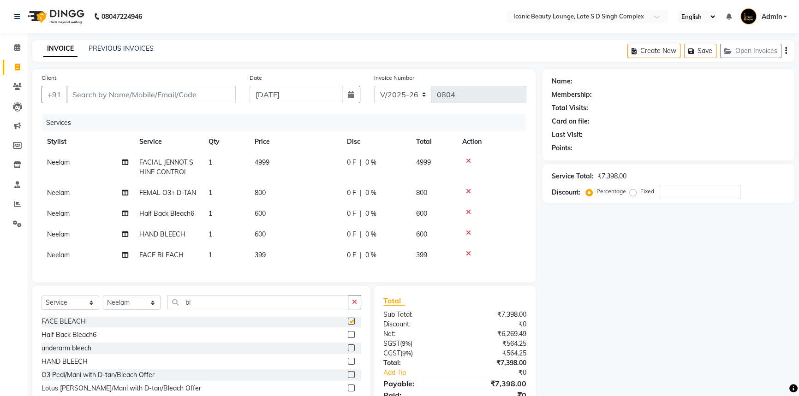
checkbox input "false"
click at [314, 249] on td "399" at bounding box center [295, 255] width 92 height 21
select select "57161"
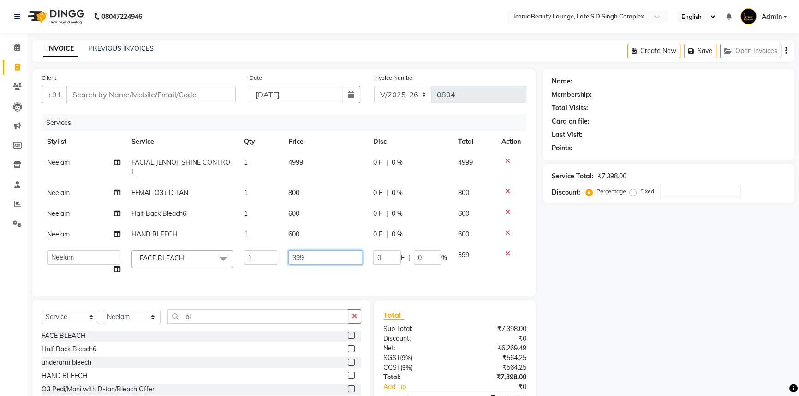
click at [319, 256] on input "399" at bounding box center [325, 258] width 74 height 14
type input "3"
type input "900"
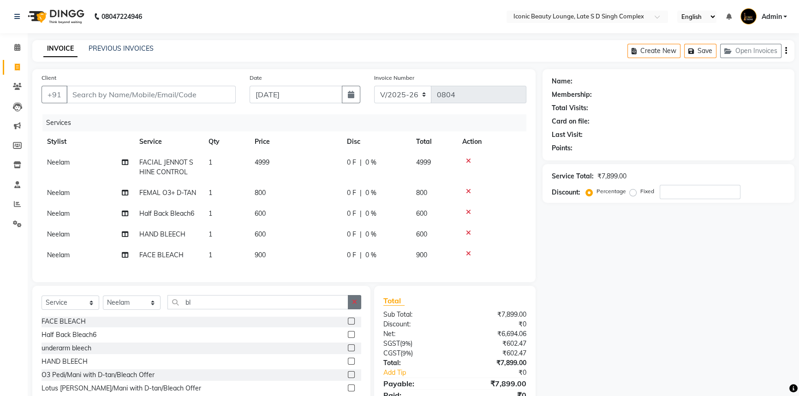
click at [354, 324] on div "Select Service Product Membership Package Voucher Prepaid Gift Card Select Styl…" at bounding box center [201, 354] width 338 height 136
click at [354, 324] on div at bounding box center [354, 322] width 13 height 12
click at [354, 305] on icon "button" at bounding box center [354, 302] width 5 height 6
click at [348, 308] on input "text" at bounding box center [257, 302] width 181 height 14
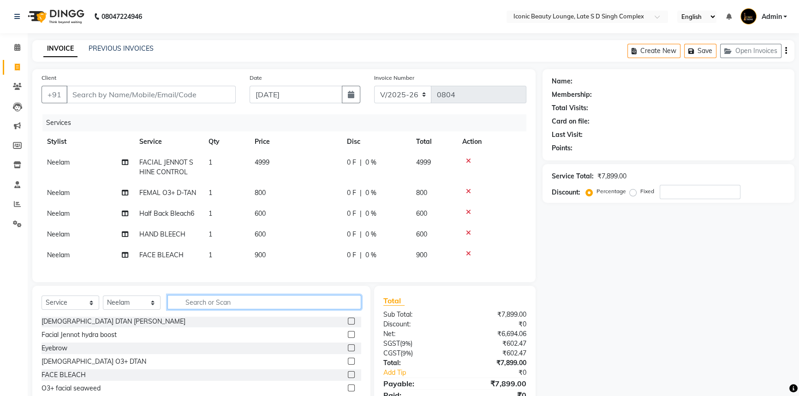
scroll to position [55, 0]
click at [336, 306] on input "text" at bounding box center [264, 302] width 194 height 14
click at [282, 303] on input "text" at bounding box center [264, 302] width 194 height 14
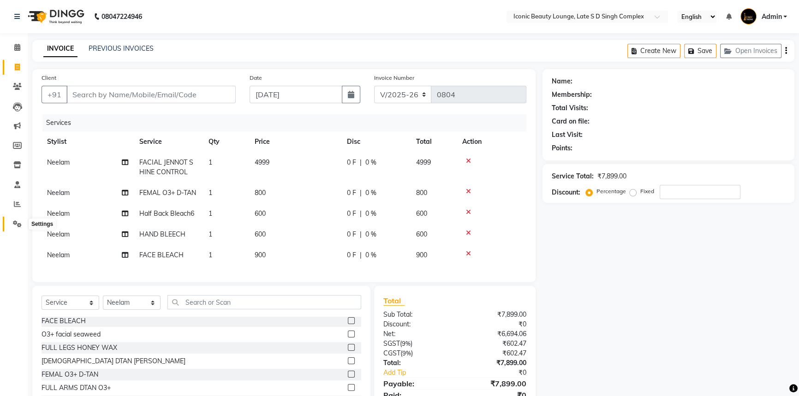
drag, startPoint x: 18, startPoint y: 222, endPoint x: 466, endPoint y: 58, distance: 477.8
click at [18, 222] on icon at bounding box center [17, 224] width 9 height 7
click at [303, 234] on td "600" at bounding box center [295, 234] width 92 height 21
select select "57161"
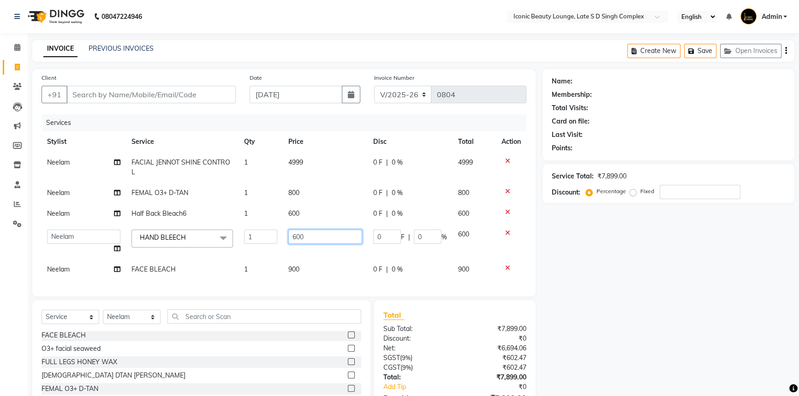
click at [320, 233] on input "600" at bounding box center [325, 237] width 74 height 14
type input "6"
type input "9"
type input "800"
click at [295, 325] on div "Select Service Product Membership Package Voucher Prepaid Gift Card Select Styl…" at bounding box center [201, 368] width 338 height 136
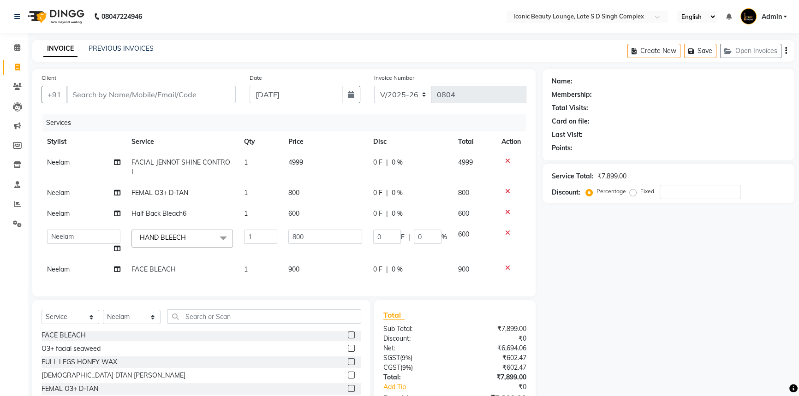
click at [295, 330] on div "FACE BLEACH" at bounding box center [202, 336] width 320 height 12
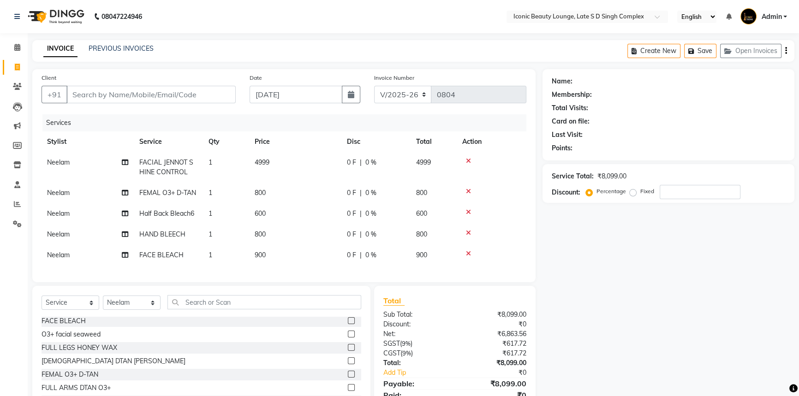
click at [252, 297] on div "Select Service Product Membership Package Voucher Prepaid Gift Card Select Styl…" at bounding box center [201, 354] width 338 height 136
click at [130, 305] on select "Select Stylist Aashu Fatima Neelam neha Priyanka Singh Sakib Tanu Jaiswal" at bounding box center [132, 303] width 58 height 14
click at [143, 309] on select "Select Stylist Aashu Fatima Neelam neha Priyanka Singh Sakib Tanu Jaiswal" at bounding box center [132, 303] width 58 height 14
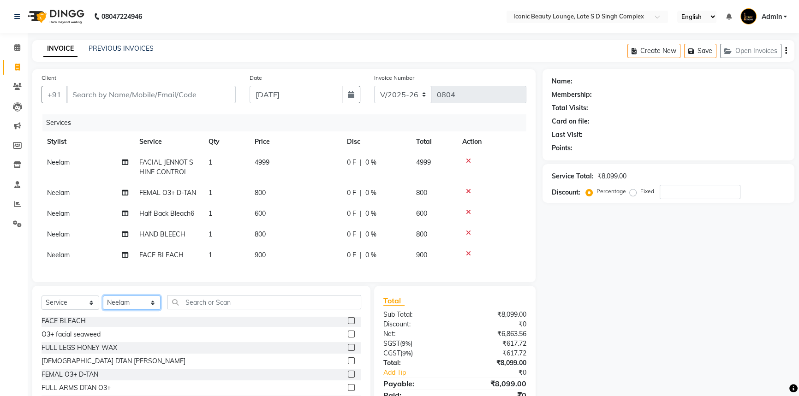
select select "57165"
click at [103, 302] on select "Select Stylist Aashu Fatima Neelam neha Priyanka Singh Sakib Tanu Jaiswal" at bounding box center [132, 303] width 58 height 14
click at [195, 304] on input "text" at bounding box center [264, 302] width 194 height 14
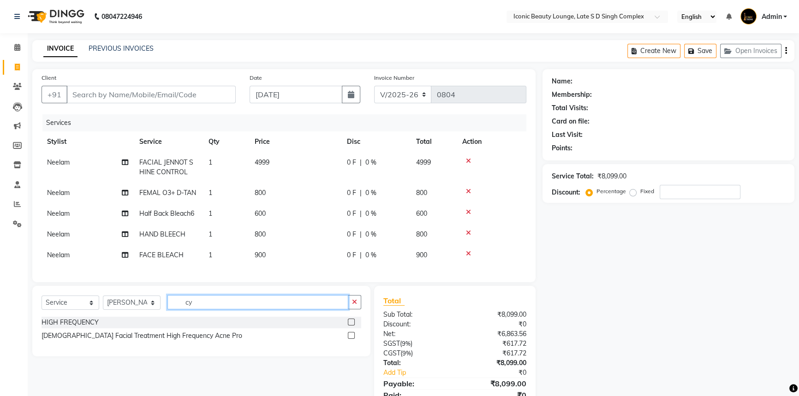
scroll to position [0, 0]
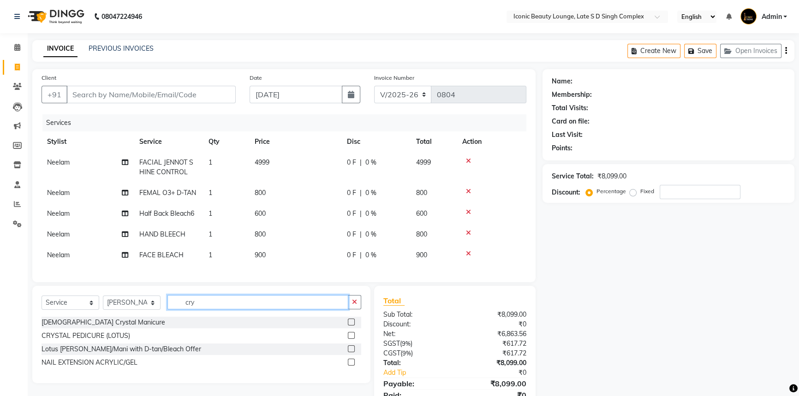
type input "cry"
click at [351, 326] on label at bounding box center [351, 322] width 7 height 7
click at [351, 326] on input "checkbox" at bounding box center [351, 323] width 6 height 6
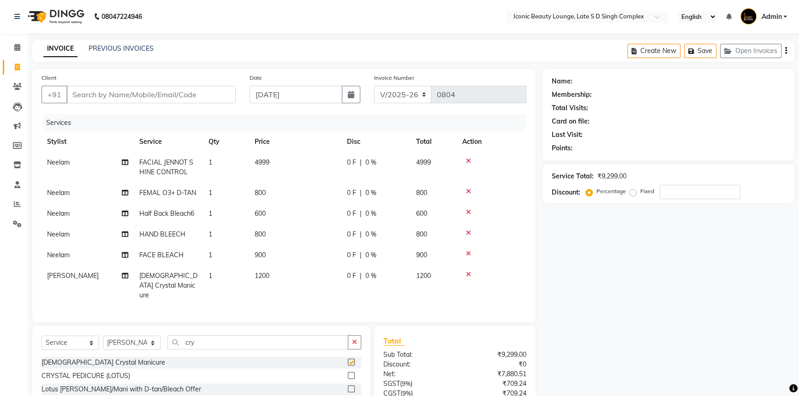
checkbox input "false"
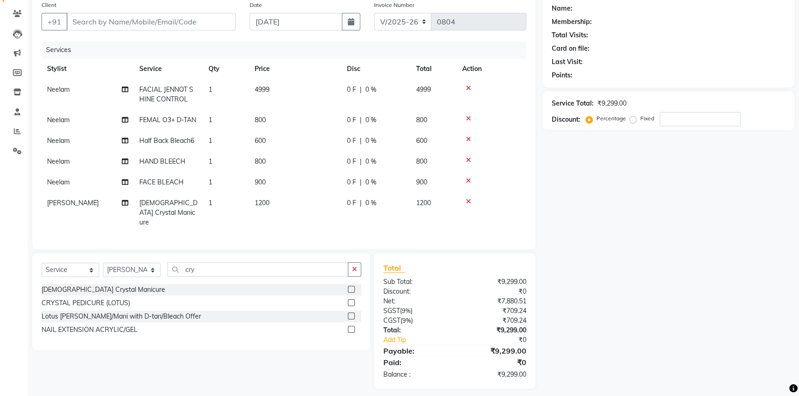
scroll to position [76, 0]
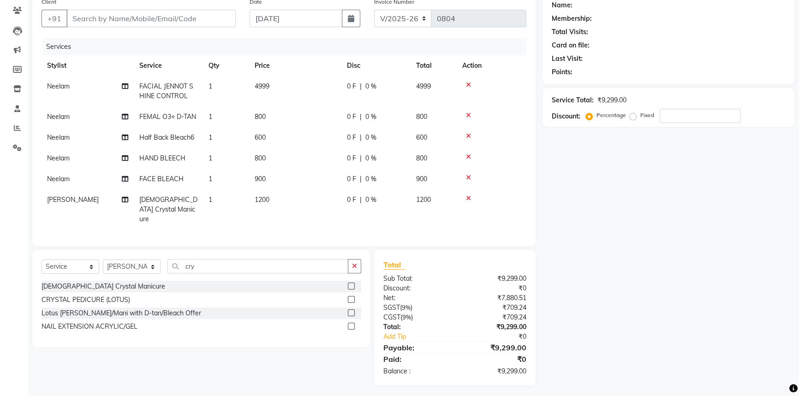
click at [351, 296] on label at bounding box center [351, 299] width 7 height 7
click at [351, 297] on input "checkbox" at bounding box center [351, 300] width 6 height 6
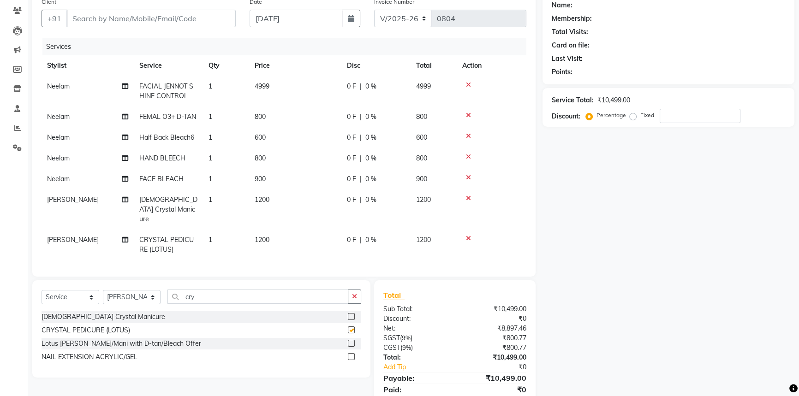
checkbox input "false"
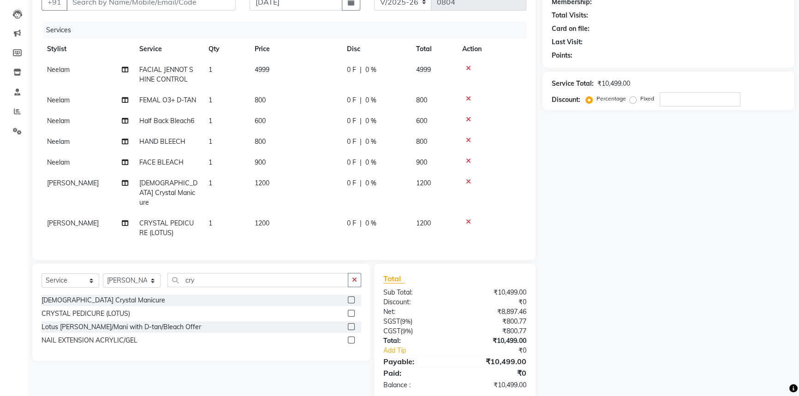
scroll to position [107, 0]
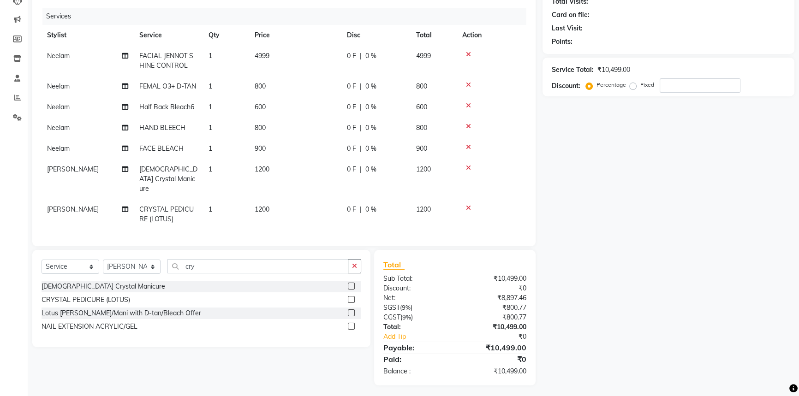
click at [300, 127] on td "800" at bounding box center [295, 128] width 92 height 21
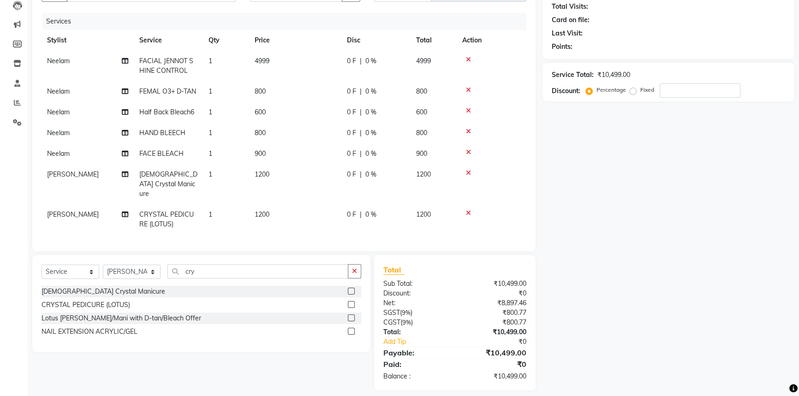
select select "57161"
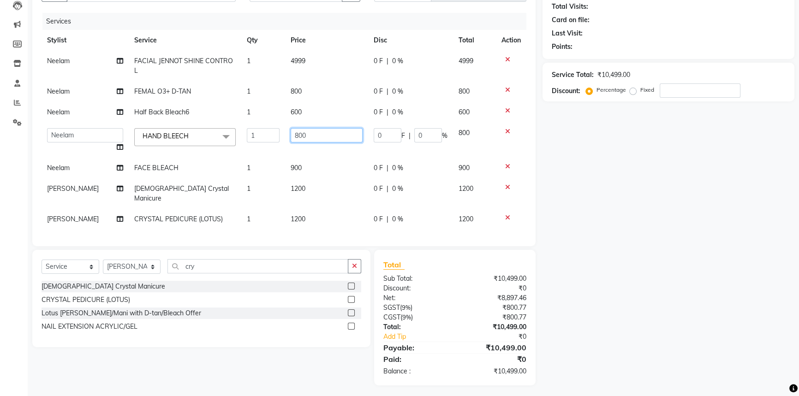
click at [318, 132] on input "800" at bounding box center [327, 135] width 72 height 14
type input "8"
type input "900"
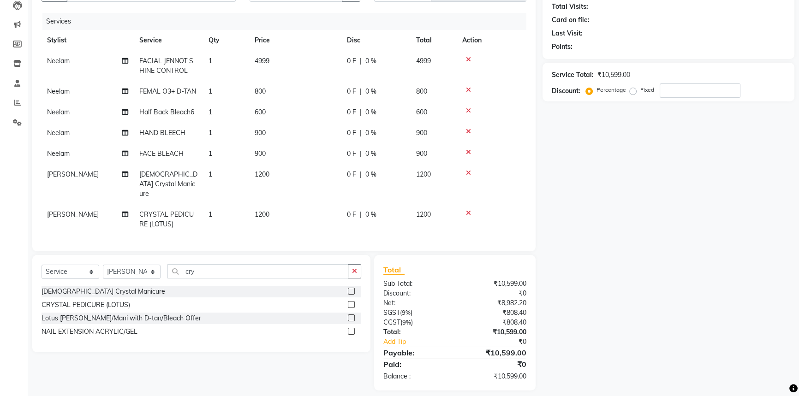
drag, startPoint x: 322, startPoint y: 158, endPoint x: 328, endPoint y: 174, distance: 17.2
click at [323, 161] on td "900" at bounding box center [295, 153] width 92 height 21
select select "57161"
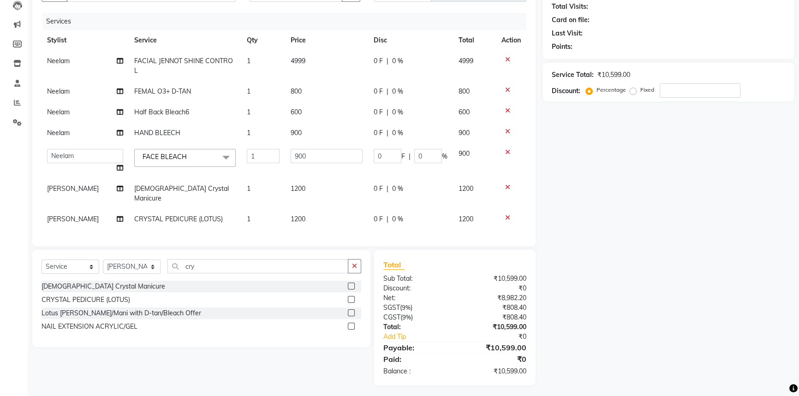
click at [202, 160] on span "FACE BLEACH x" at bounding box center [185, 158] width 102 height 18
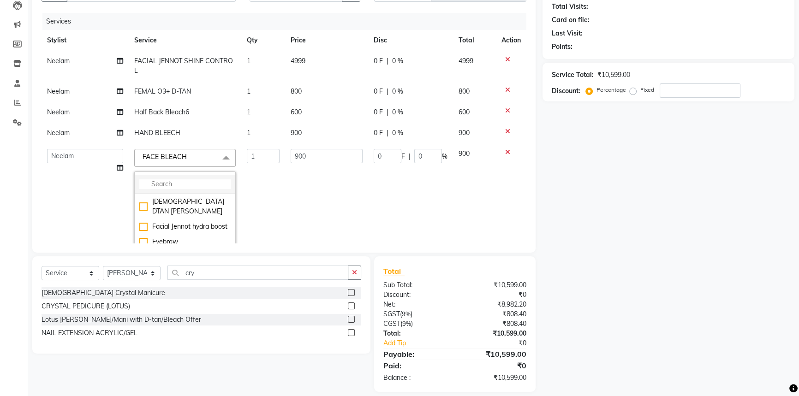
click at [202, 179] on li at bounding box center [185, 184] width 101 height 19
click at [202, 181] on input "multiselect-search" at bounding box center [184, 184] width 91 height 10
type input "hand bl"
click at [139, 200] on div "HAND BLEECH" at bounding box center [184, 202] width 91 height 10
checkbox input "true"
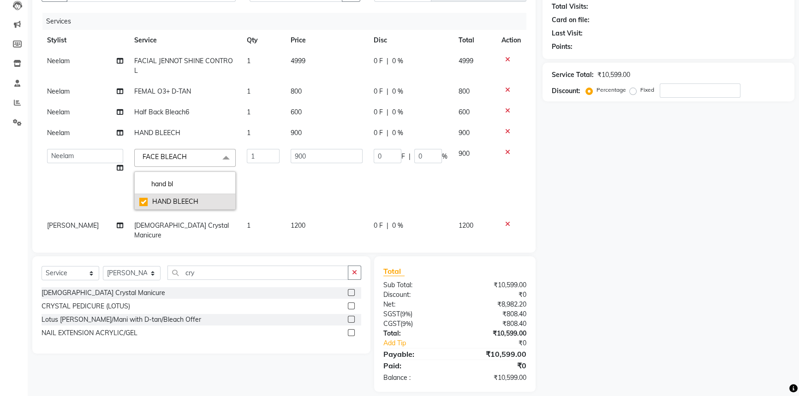
type input "600"
click at [263, 185] on td "1" at bounding box center [263, 179] width 44 height 72
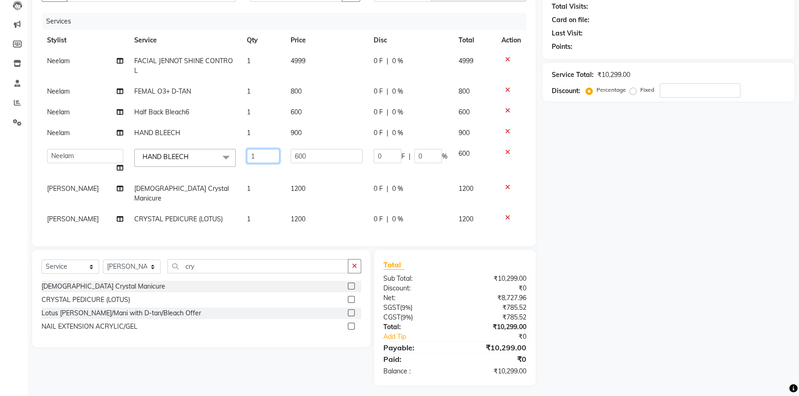
click at [260, 153] on input "1" at bounding box center [263, 156] width 33 height 14
type input "2"
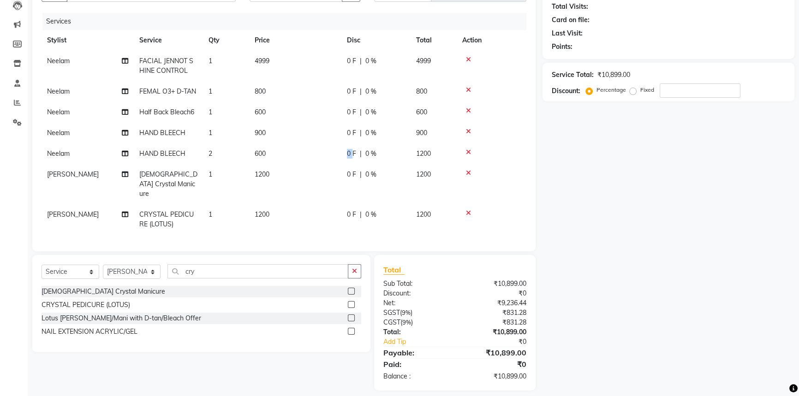
click at [347, 158] on span "0 F" at bounding box center [351, 154] width 9 height 10
select select "57161"
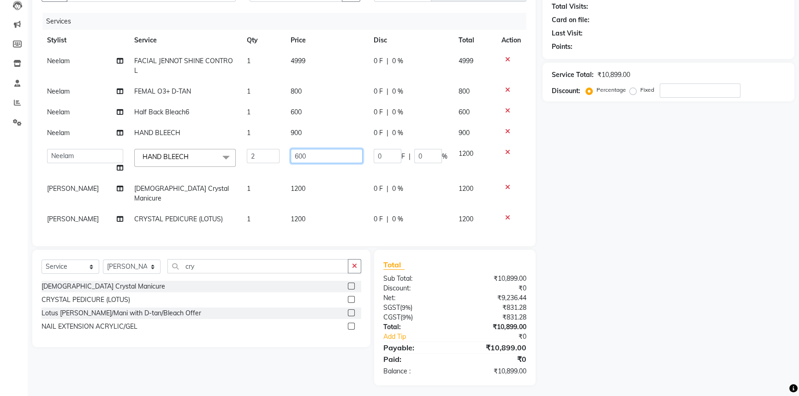
click at [346, 158] on input "600" at bounding box center [327, 156] width 72 height 14
type input "500"
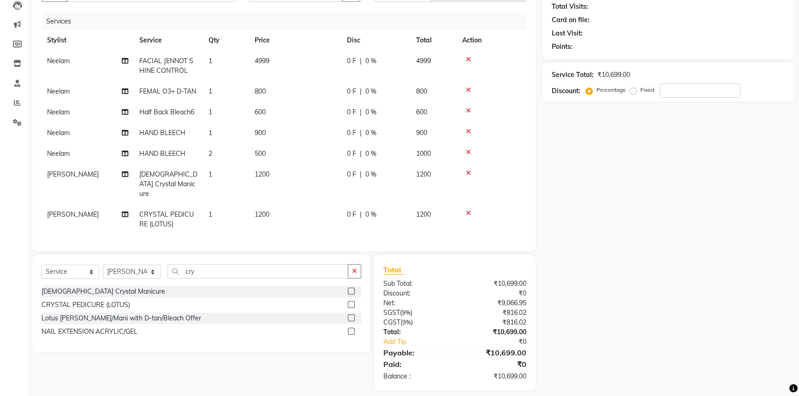
click at [306, 244] on div "Client +91 Date 01-09-2025 Invoice Number V/2025 V/2025-26 0804 Services Stylis…" at bounding box center [283, 179] width 517 height 423
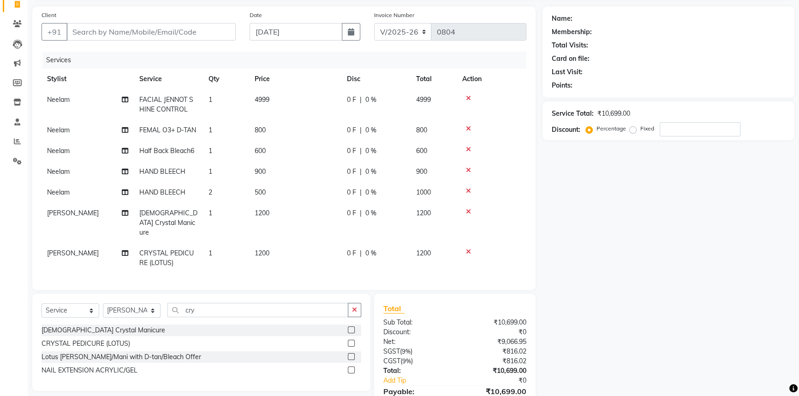
scroll to position [0, 0]
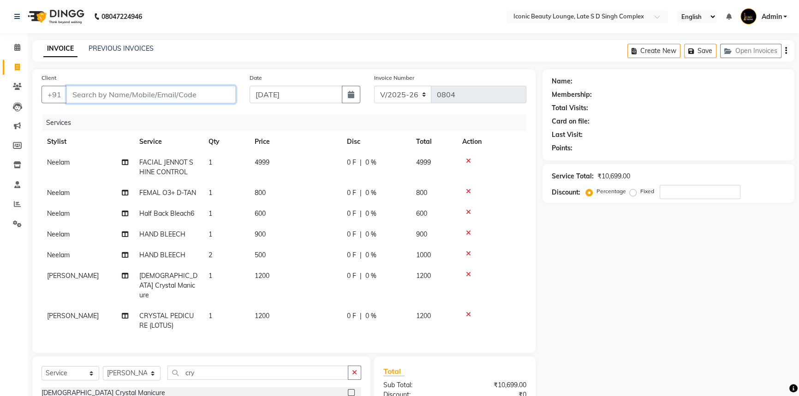
click at [155, 91] on input "Client" at bounding box center [150, 95] width 169 height 18
type input "p"
type input "0"
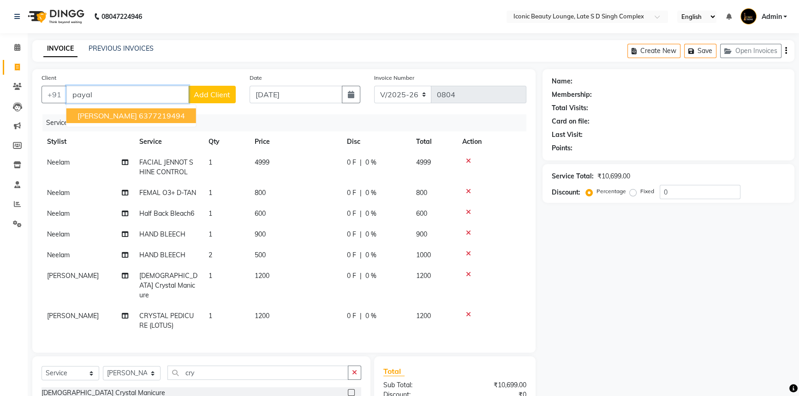
click at [148, 100] on input "payal" at bounding box center [127, 95] width 122 height 18
click at [71, 95] on input "payal" at bounding box center [127, 95] width 122 height 18
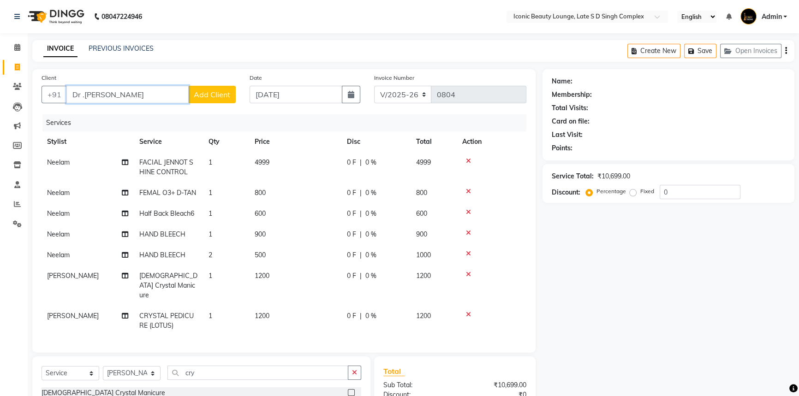
type input "Dr .[PERSON_NAME]"
click at [200, 92] on span "Add Client" at bounding box center [212, 94] width 36 height 9
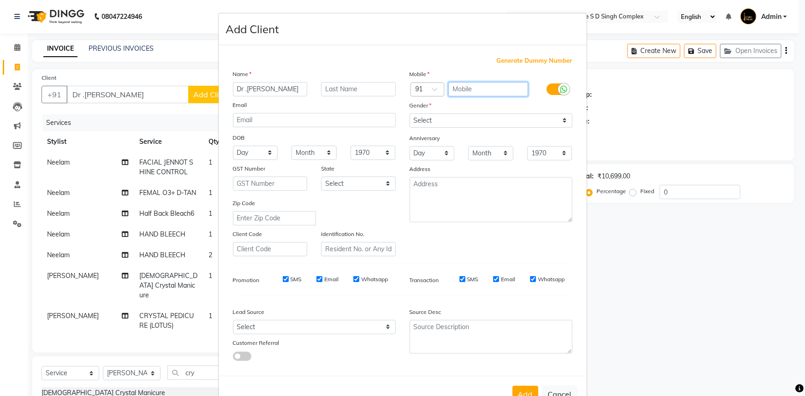
click at [483, 89] on input "text" at bounding box center [488, 89] width 80 height 14
type input "8874752262"
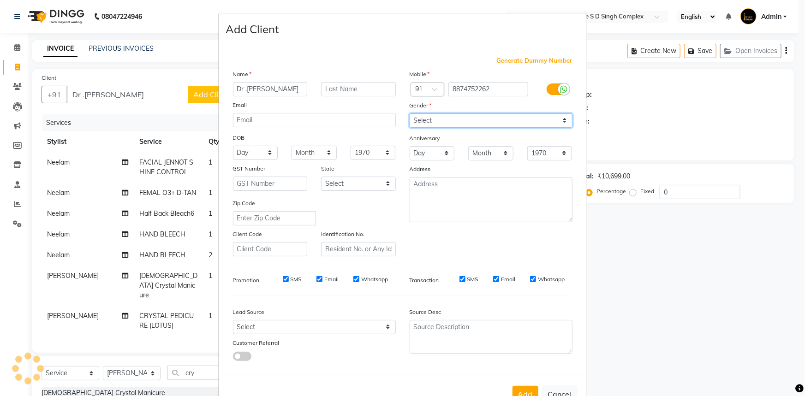
click at [493, 125] on select "Select Male Female Other Prefer Not To Say" at bounding box center [491, 121] width 163 height 14
select select "female"
click at [410, 114] on select "Select Male Female Other Prefer Not To Say" at bounding box center [491, 121] width 163 height 14
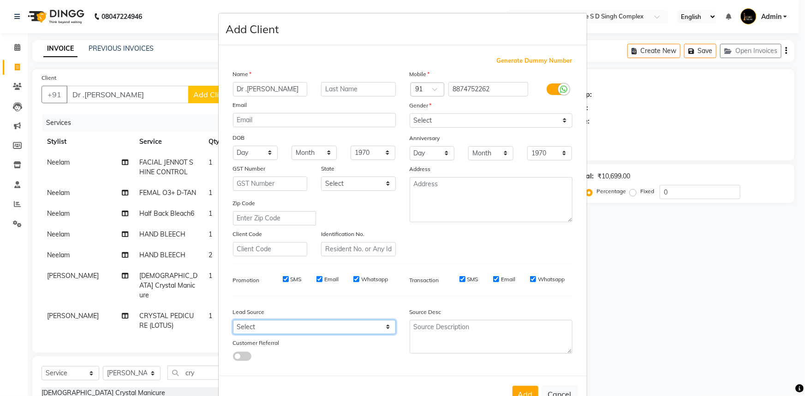
click at [322, 328] on select "Select Walk-in Referral Internet Friend Word of Mouth Advertisement Facebook Ju…" at bounding box center [314, 327] width 163 height 14
click at [294, 332] on select "Select Walk-in Referral Internet Friend Word of Mouth Advertisement Facebook Ju…" at bounding box center [314, 327] width 163 height 14
click at [293, 333] on select "Select Walk-in Referral Internet Friend Word of Mouth Advertisement Facebook Ju…" at bounding box center [314, 327] width 163 height 14
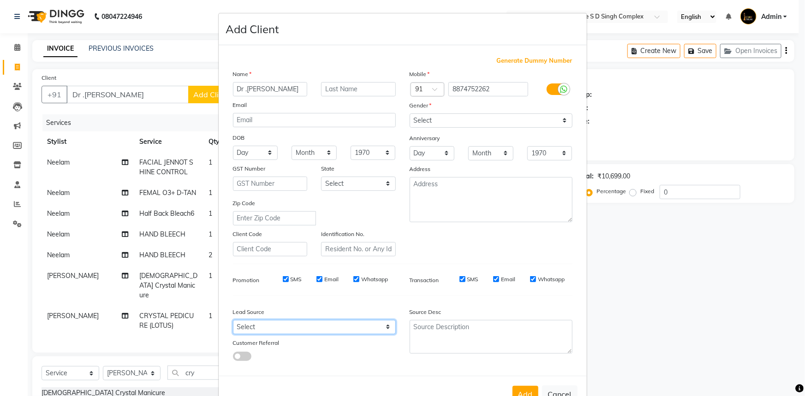
select select "46862"
click at [233, 322] on select "Select Walk-in Referral Internet Friend Word of Mouth Advertisement Facebook Ju…" at bounding box center [314, 327] width 163 height 14
click at [526, 391] on button "Add" at bounding box center [526, 394] width 26 height 17
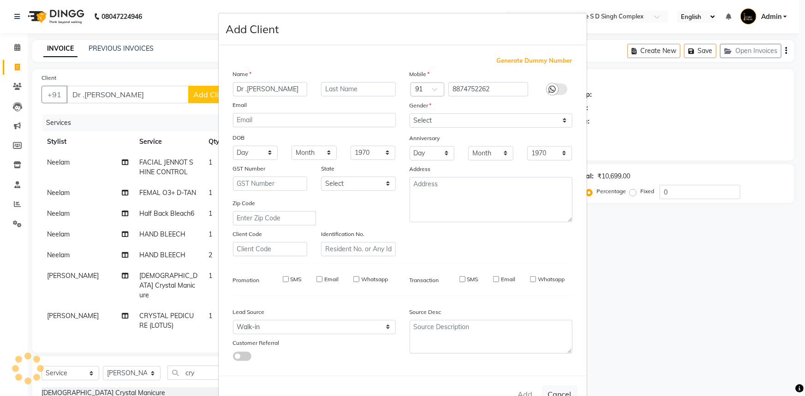
type input "8874752262"
select select
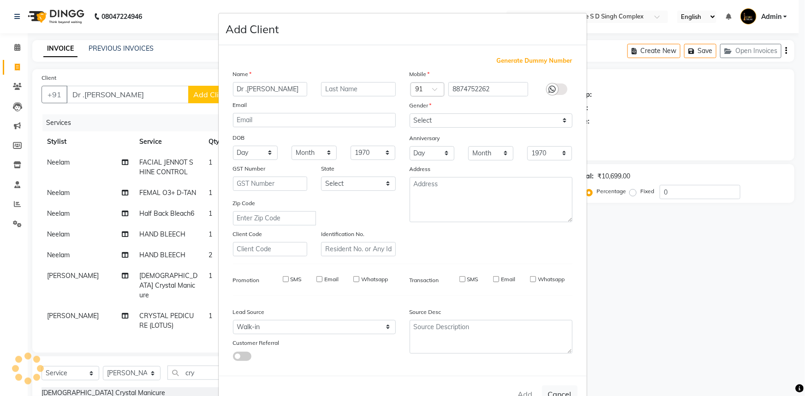
select select
checkbox input "false"
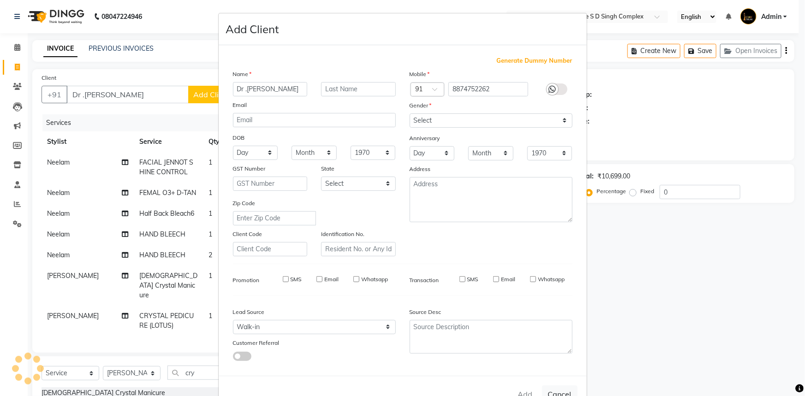
checkbox input "false"
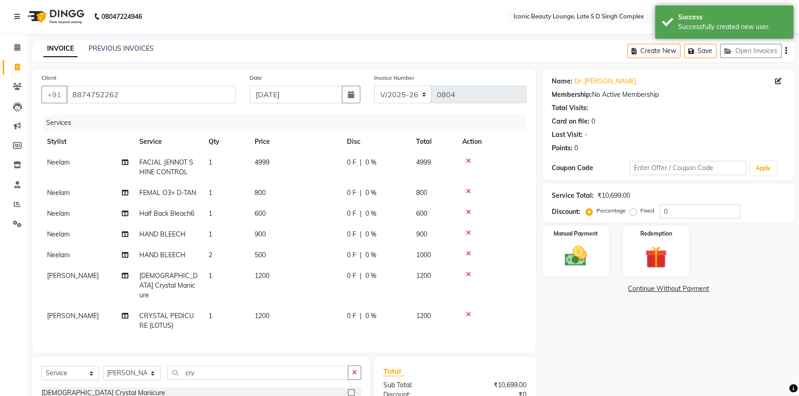
click at [371, 193] on span "0 %" at bounding box center [370, 193] width 11 height 10
select select "57161"
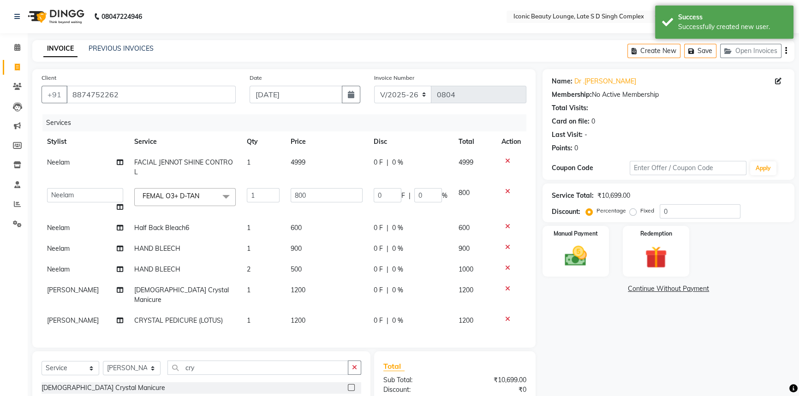
click at [371, 193] on td "0 F | 0 %" at bounding box center [410, 200] width 85 height 35
click at [429, 197] on input "0" at bounding box center [428, 195] width 28 height 14
type input "100"
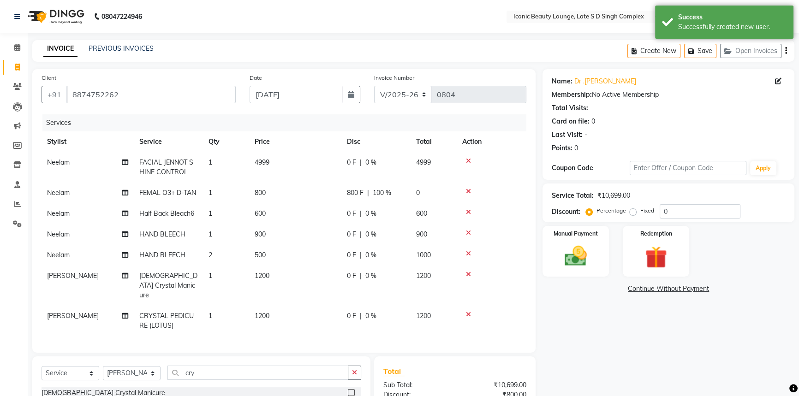
click at [392, 227] on tbody "Neelam FACIAL JENNOT SHINE CONTROL 1 4999 0 F | 0 % 4999 Neelam FEMAL O3+ D-TAN…" at bounding box center [284, 244] width 485 height 184
click at [388, 214] on div "0 F | 0 %" at bounding box center [376, 214] width 58 height 10
select select "57161"
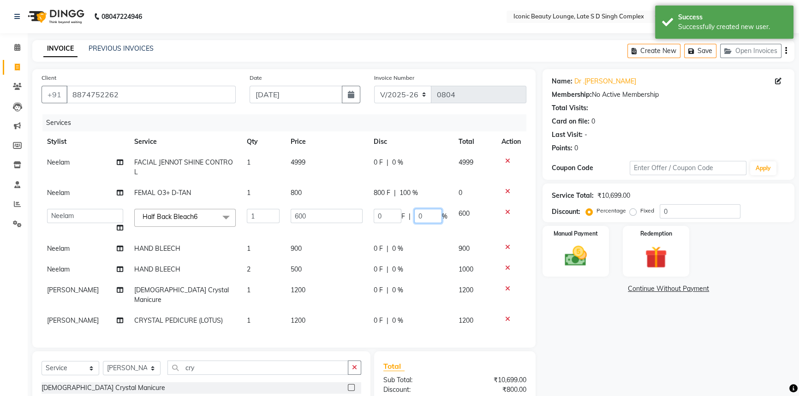
click at [429, 218] on input "0" at bounding box center [428, 216] width 28 height 14
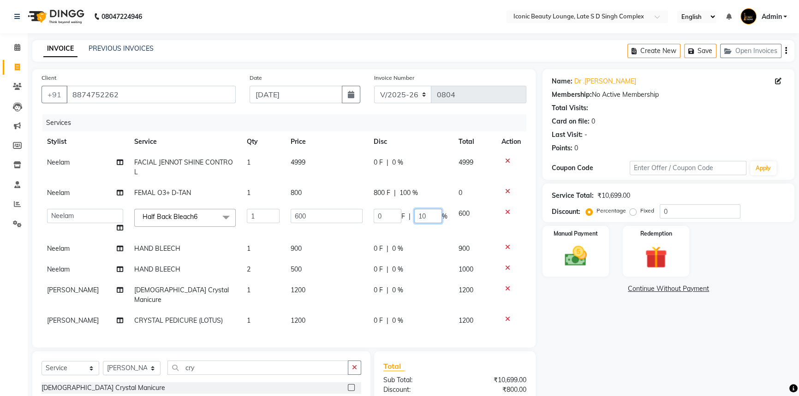
type input "100"
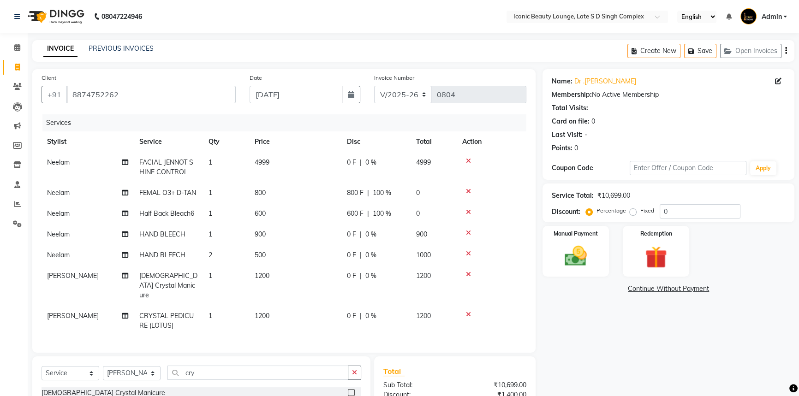
click at [435, 341] on div "Client +91 8874752262 Date 01-09-2025 Invoice Number V/2025 V/2025-26 0804 Serv…" at bounding box center [283, 211] width 503 height 284
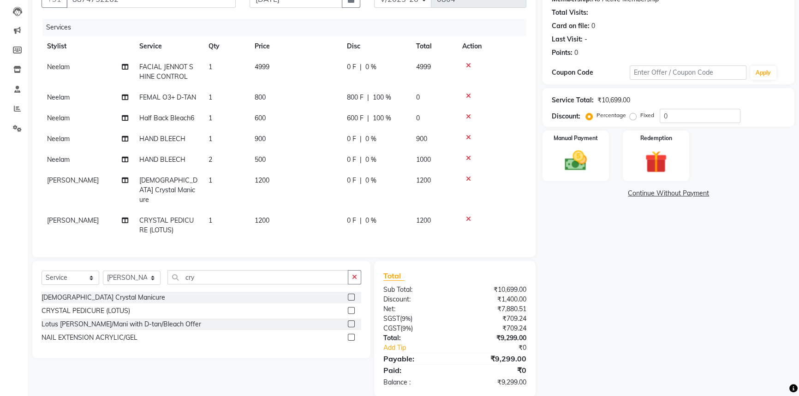
scroll to position [107, 0]
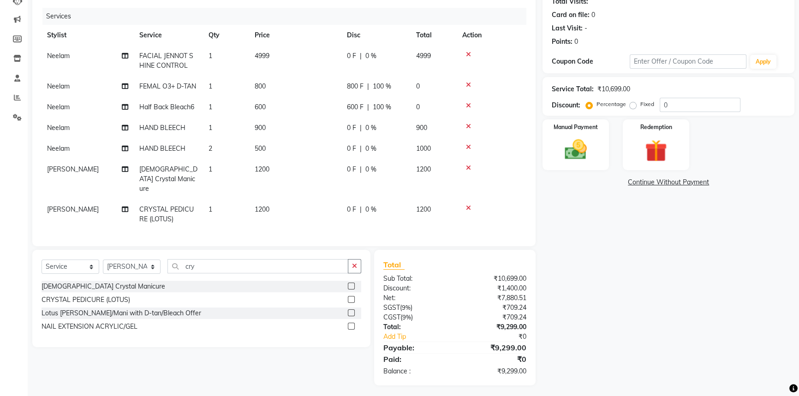
click at [300, 54] on td "4999" at bounding box center [295, 61] width 92 height 30
click at [300, 46] on th "Price" at bounding box center [295, 35] width 92 height 21
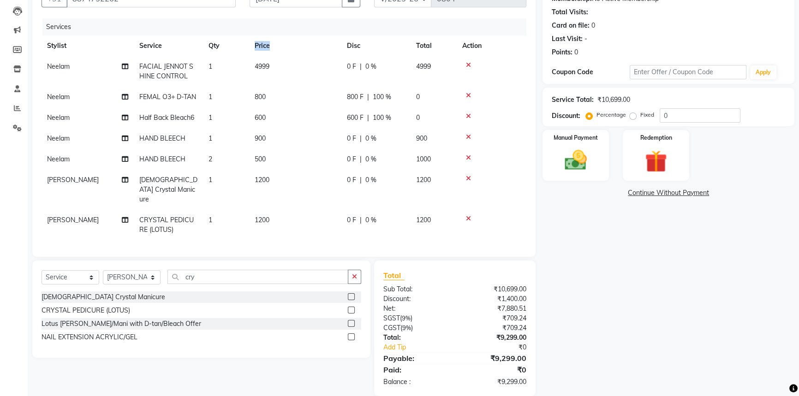
select select "57161"
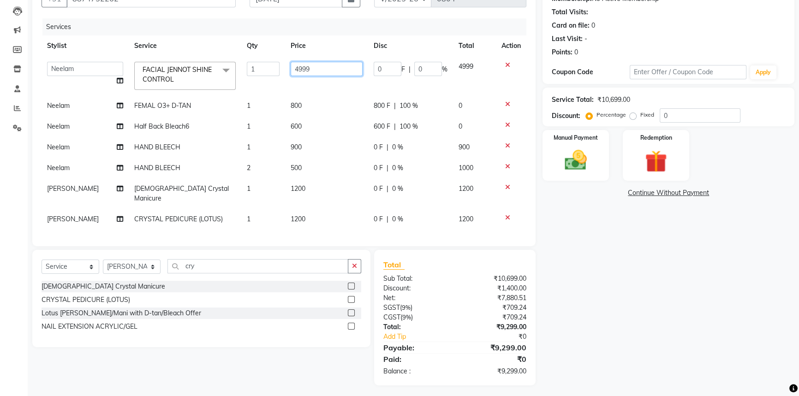
click at [318, 72] on input "4999" at bounding box center [327, 69] width 72 height 14
type input "5000"
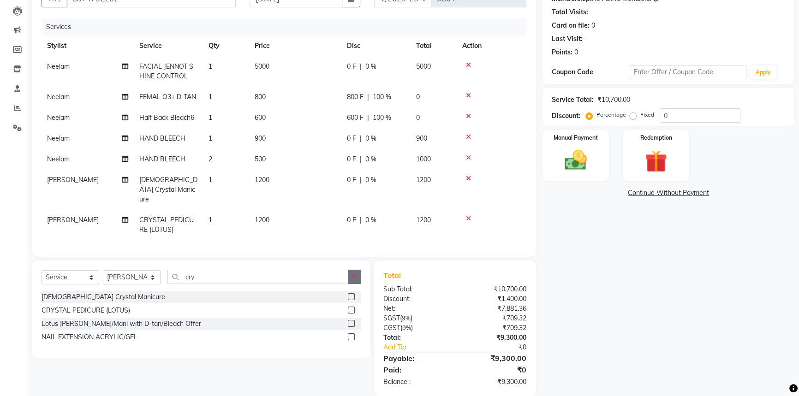
click at [359, 261] on div "Select Service Product Membership Package Voucher Prepaid Gift Card Select Styl…" at bounding box center [201, 309] width 338 height 97
click at [348, 270] on button "button" at bounding box center [354, 277] width 13 height 14
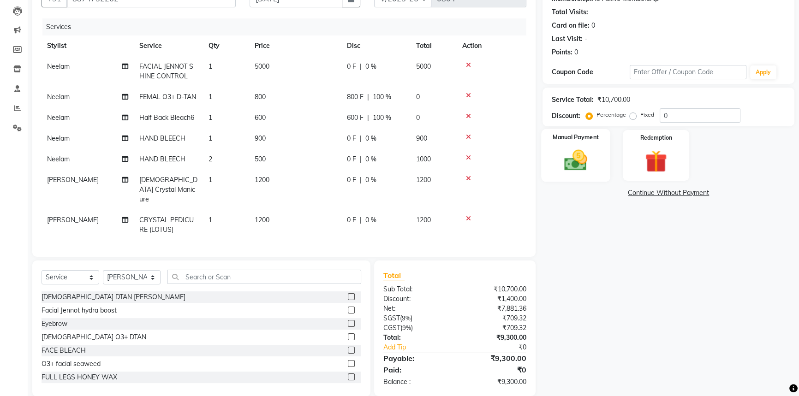
click at [573, 159] on img at bounding box center [575, 160] width 37 height 26
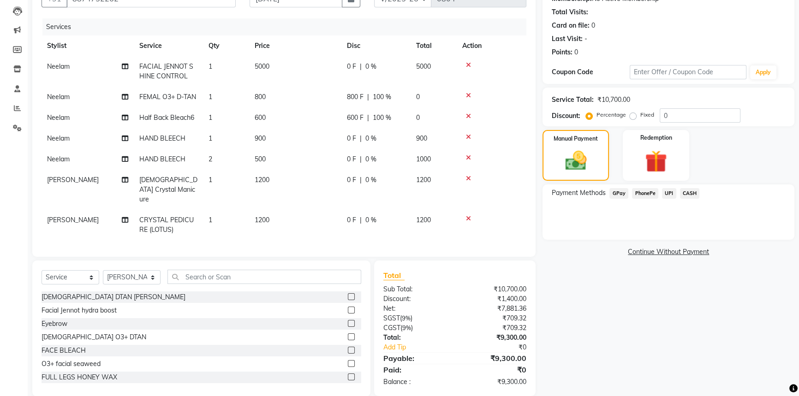
click at [356, 179] on span "0 F" at bounding box center [351, 180] width 9 height 10
select select "57165"
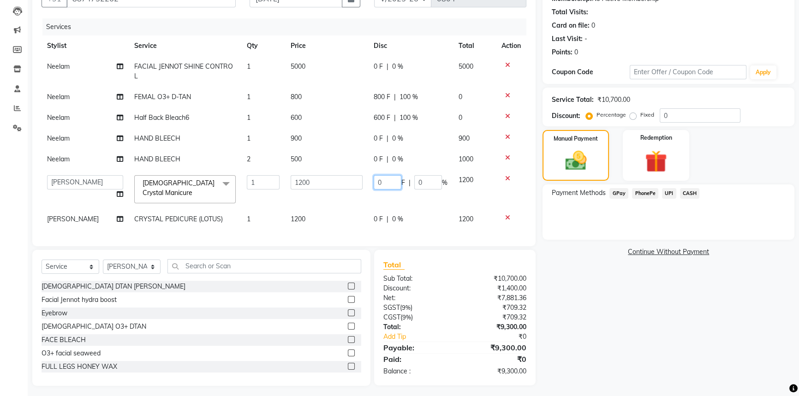
click at [384, 182] on input "0" at bounding box center [388, 182] width 28 height 14
type input "100"
click at [444, 254] on div "Client +91 8874752262 Date 01-09-2025 Invoice Number V/2025 V/2025-26 0804 Serv…" at bounding box center [283, 179] width 517 height 413
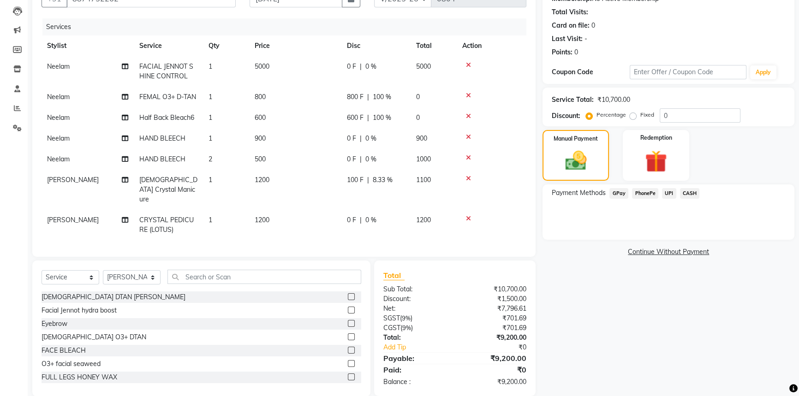
click at [359, 180] on span "100 F" at bounding box center [355, 180] width 17 height 10
select select "57165"
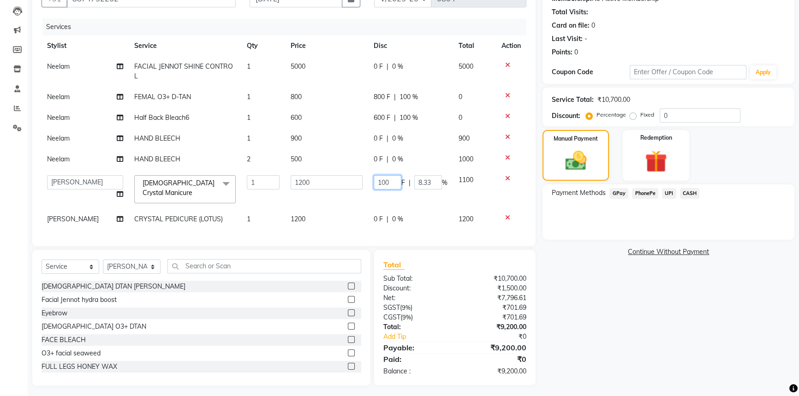
click at [388, 182] on input "100" at bounding box center [388, 182] width 28 height 14
type input "1"
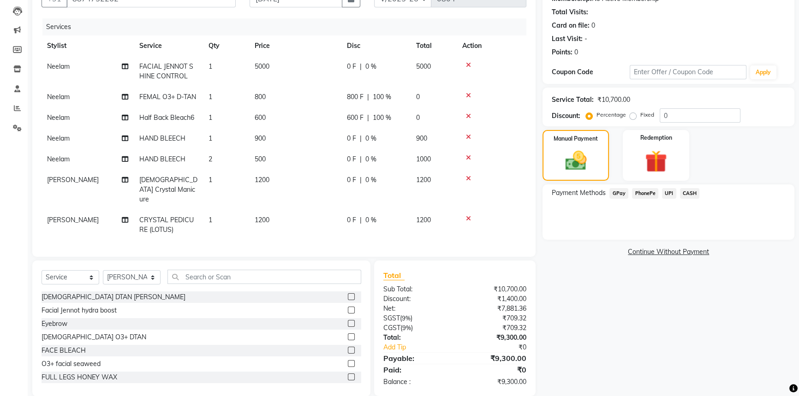
click at [378, 140] on div "0 F | 0 %" at bounding box center [376, 139] width 58 height 10
select select "57161"
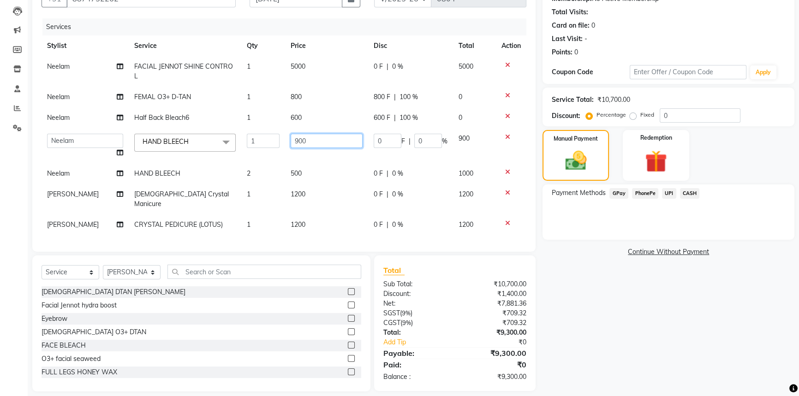
click at [355, 142] on input "900" at bounding box center [327, 141] width 72 height 14
type input "9"
type input "900"
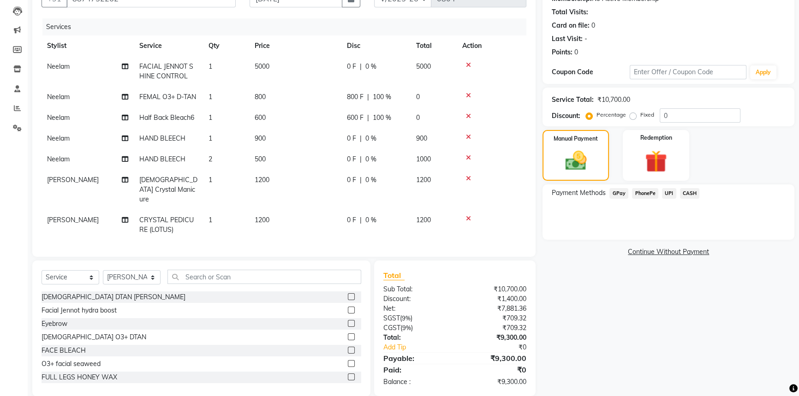
click at [338, 170] on tbody "Neelam FACIAL JENNOT SHINE CONTROL 1 5000 0 F | 0 % 5000 Neelam FEMAL O3+ D-TAN…" at bounding box center [284, 148] width 485 height 184
click at [337, 169] on td "500" at bounding box center [295, 159] width 92 height 21
select select "57161"
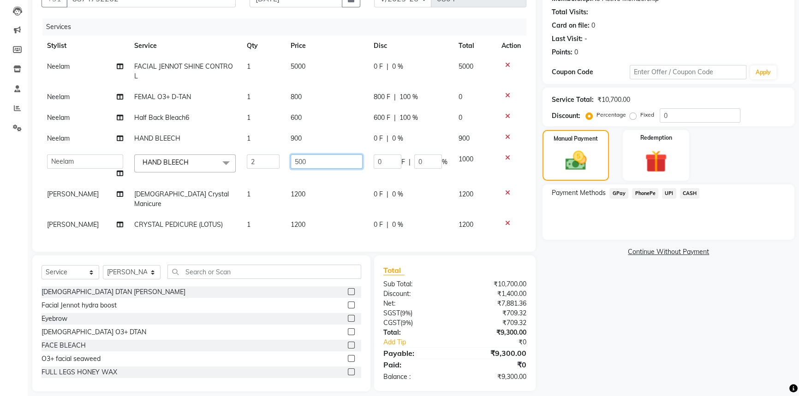
click at [336, 162] on input "500" at bounding box center [327, 162] width 72 height 14
type input "500"
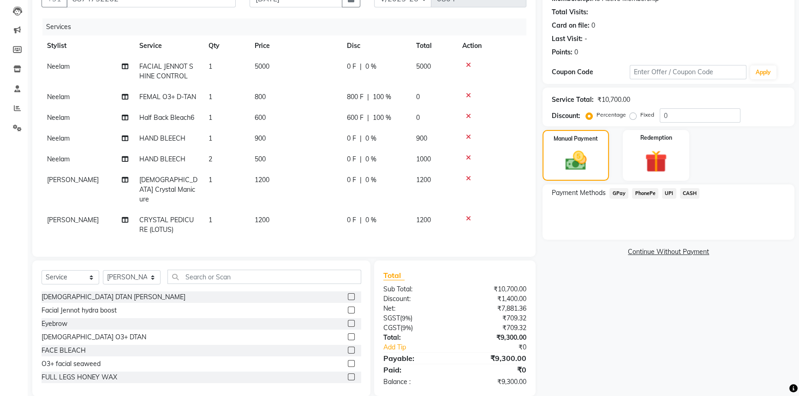
click at [351, 137] on tr "Neelam HAND BLEECH 1 900 0 F | 0 % 900" at bounding box center [284, 138] width 485 height 21
click at [358, 138] on div "0 F | 0 %" at bounding box center [376, 139] width 58 height 10
select select "57161"
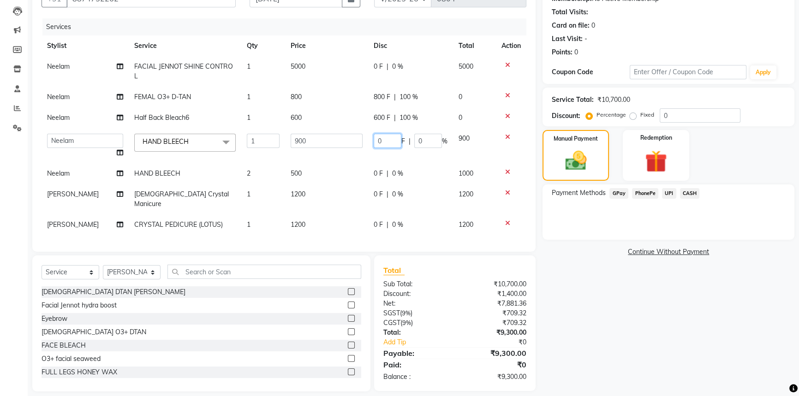
click at [383, 141] on input "0" at bounding box center [388, 141] width 28 height 14
type input "100"
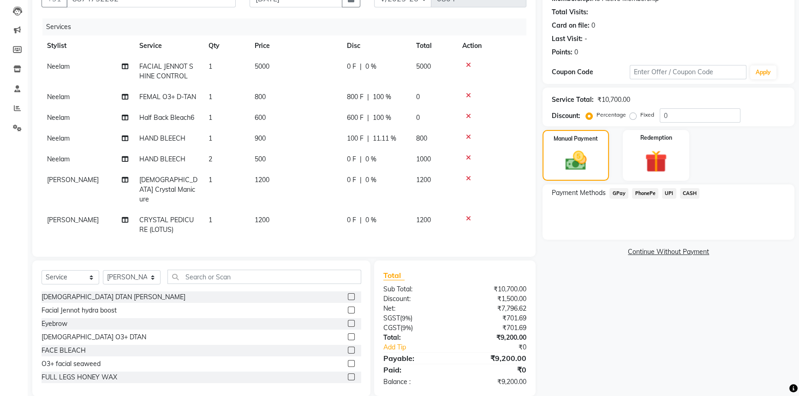
click at [460, 278] on div "Total Sub Total: ₹10,700.00 Discount: ₹1,500.00 Net: ₹7,796.62 SGST ( 9% ) ₹701…" at bounding box center [454, 328] width 143 height 117
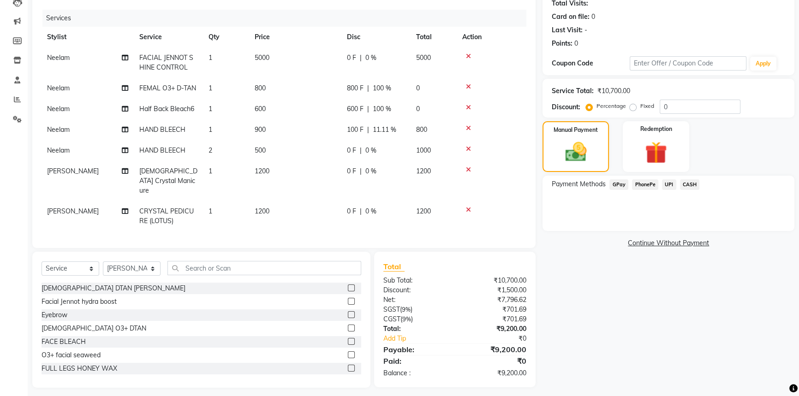
scroll to position [107, 0]
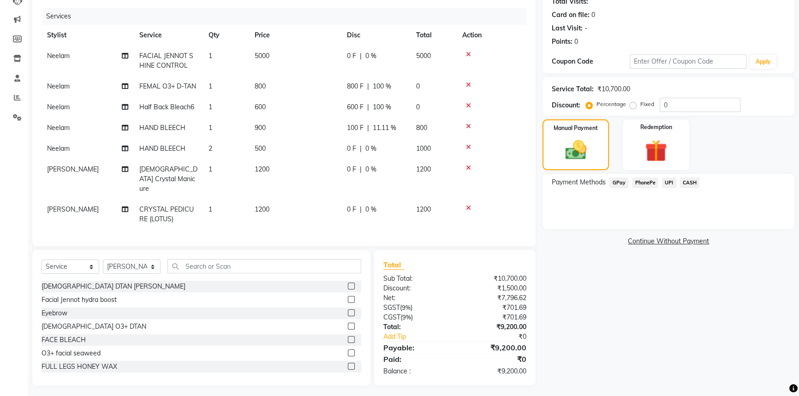
click at [693, 183] on span "CASH" at bounding box center [690, 183] width 20 height 11
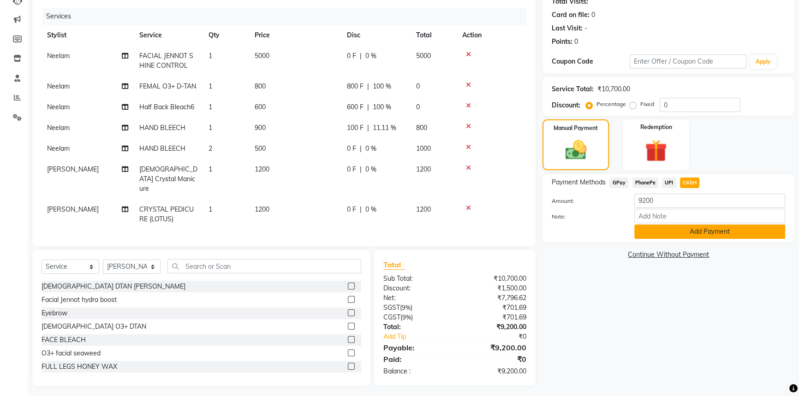
click at [687, 230] on button "Add Payment" at bounding box center [709, 232] width 151 height 14
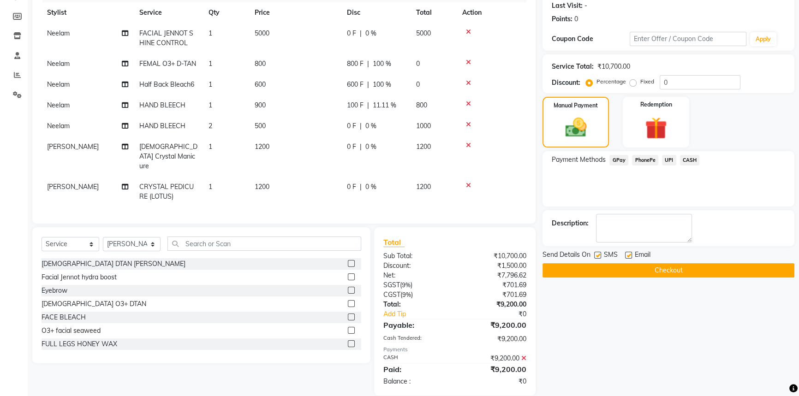
scroll to position [139, 0]
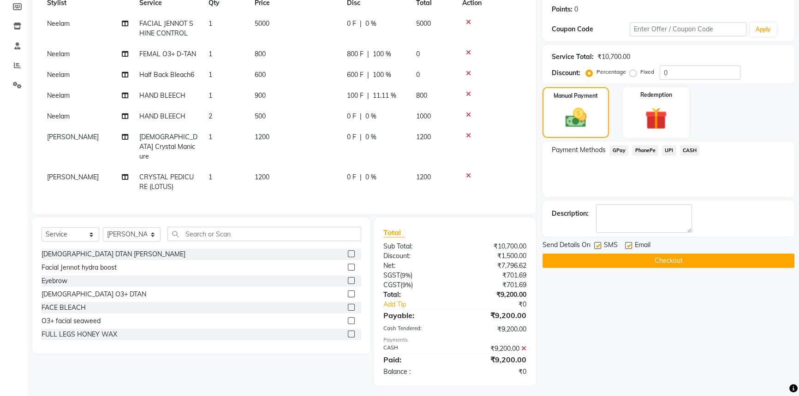
click at [681, 255] on button "Checkout" at bounding box center [669, 261] width 252 height 14
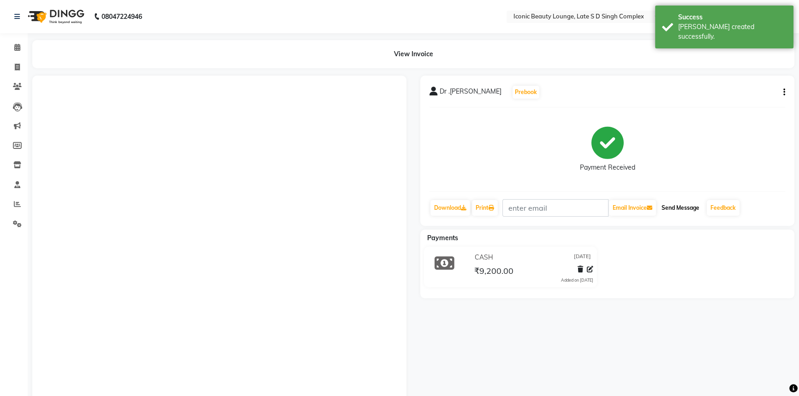
click at [679, 208] on button "Send Message" at bounding box center [680, 208] width 45 height 16
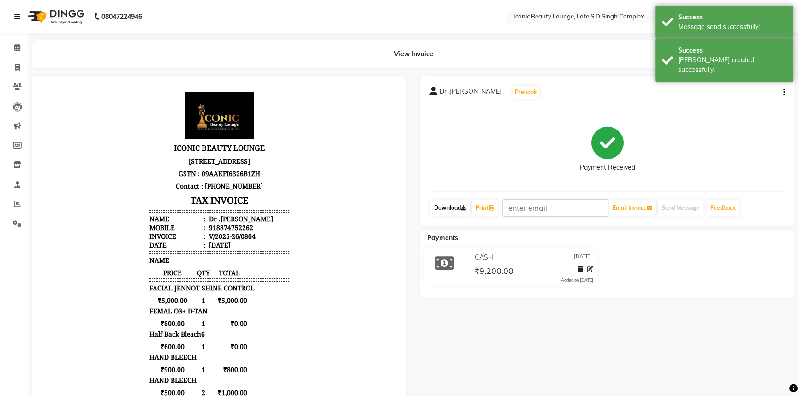
click at [460, 207] on link "Download" at bounding box center [450, 208] width 40 height 16
click at [484, 204] on link "Print" at bounding box center [485, 208] width 26 height 16
click at [23, 63] on span at bounding box center [17, 67] width 16 height 11
select select "service"
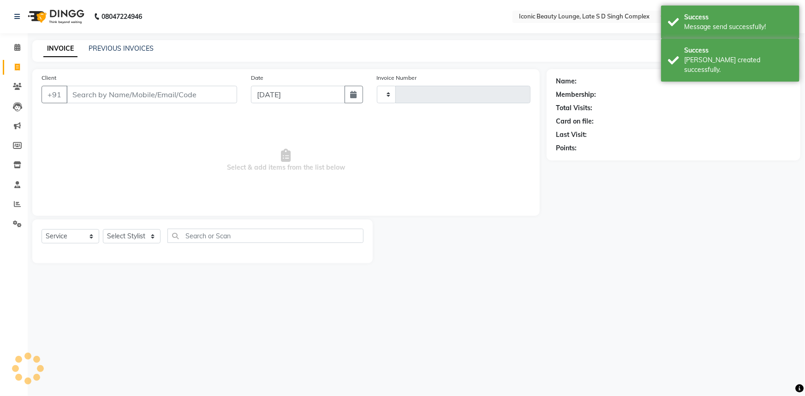
type input "0805"
select select "6614"
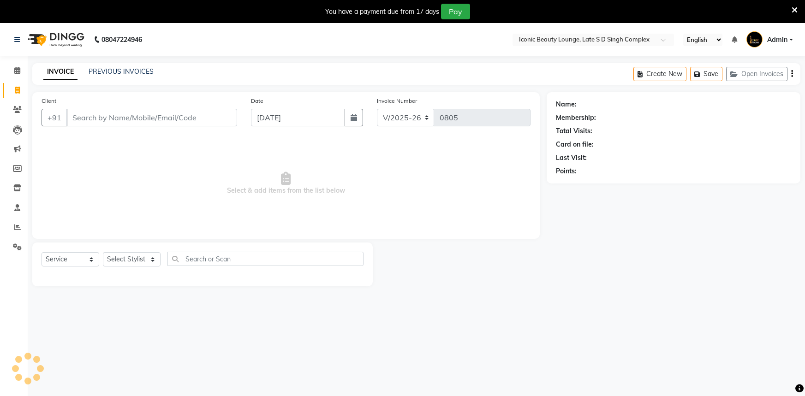
select select "6614"
select select "service"
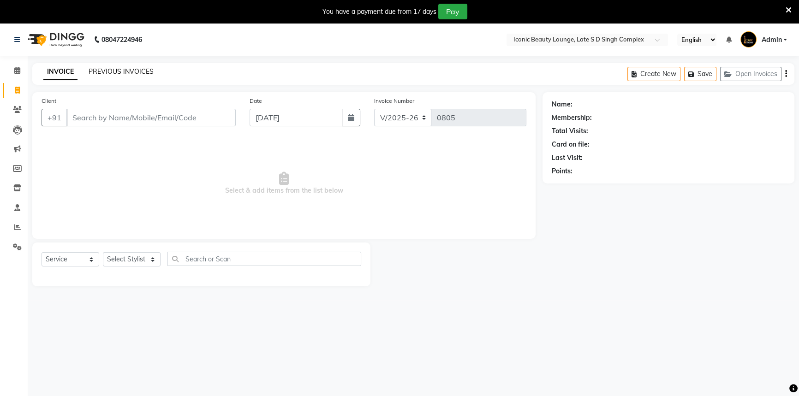
drag, startPoint x: 142, startPoint y: 67, endPoint x: 139, endPoint y: 72, distance: 5.8
click at [140, 71] on div "PREVIOUS INVOICES" at bounding box center [121, 72] width 65 height 10
click at [139, 72] on link "PREVIOUS INVOICES" at bounding box center [121, 71] width 65 height 8
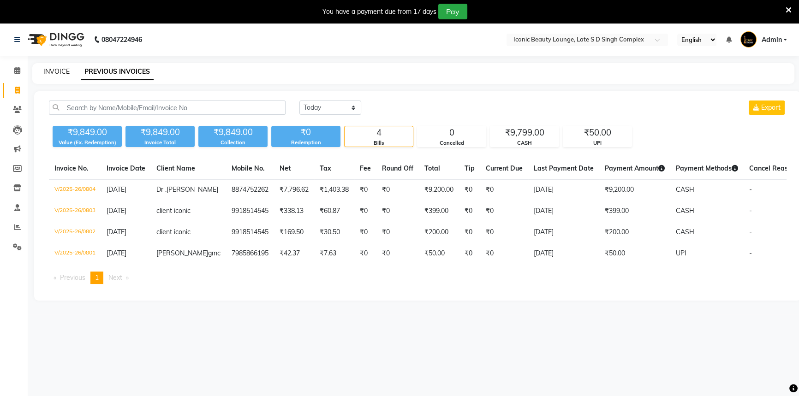
click at [57, 69] on link "INVOICE" at bounding box center [56, 71] width 26 height 8
select select "service"
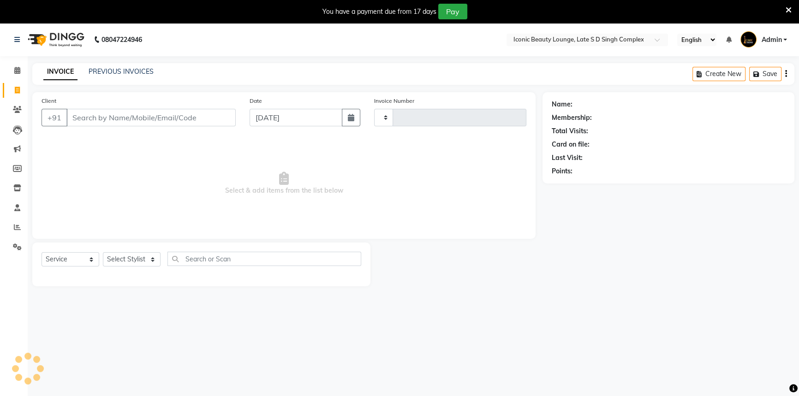
type input "0805"
select select "6614"
